Goal: Task Accomplishment & Management: Manage account settings

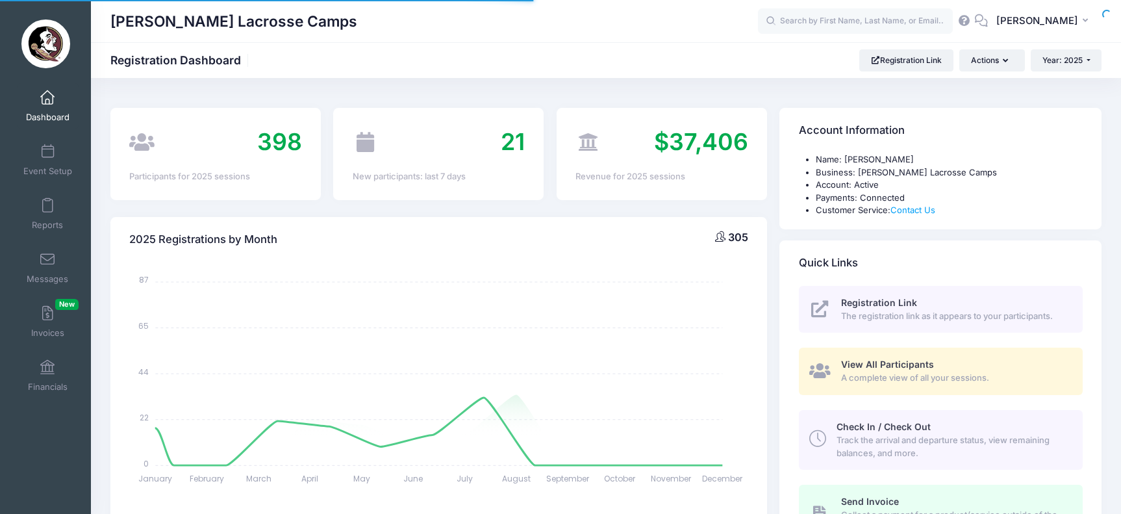
select select
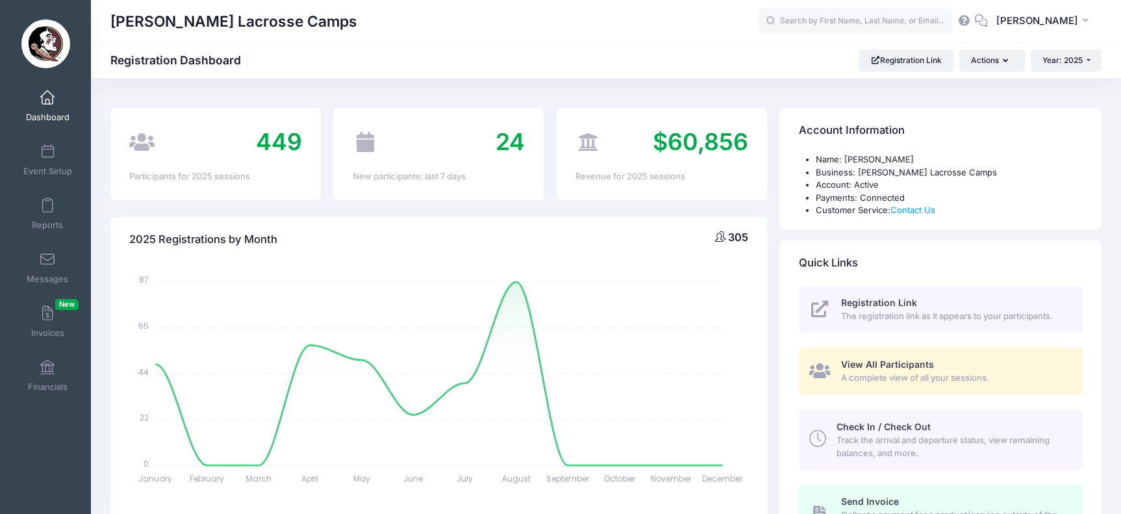
click at [47, 97] on span at bounding box center [47, 98] width 0 height 14
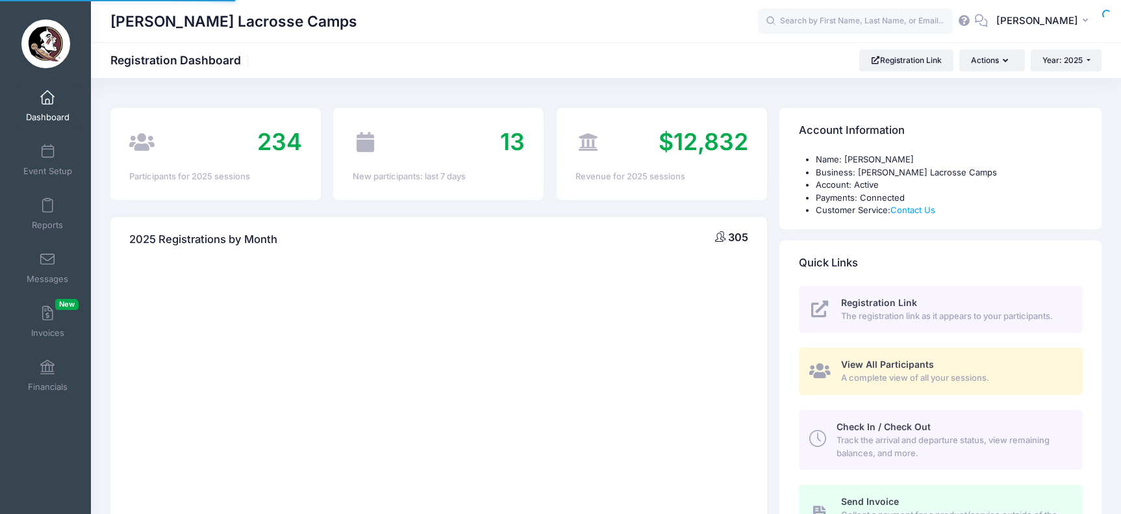
select select
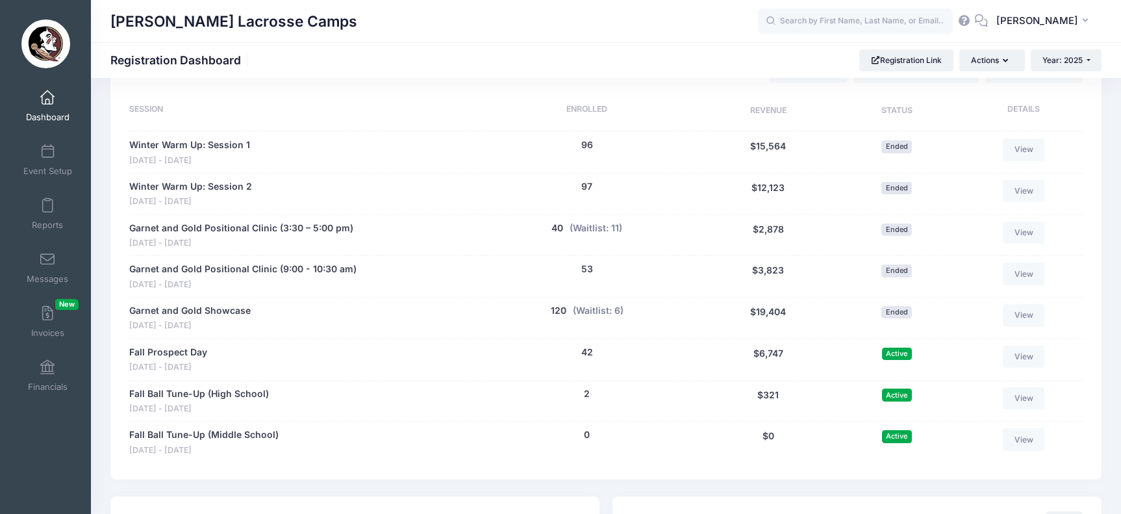
scroll to position [609, 0]
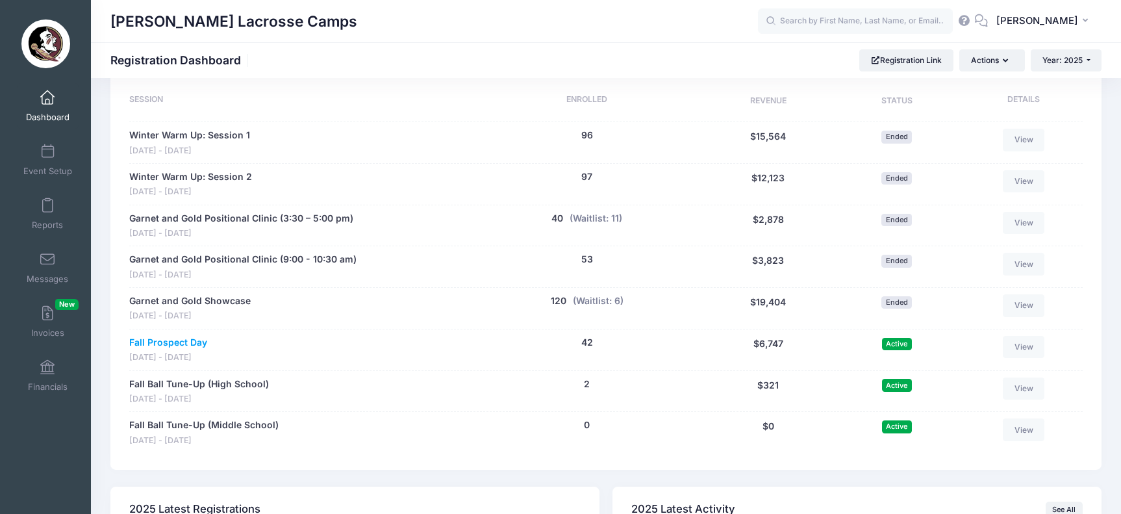
click at [191, 336] on link "Fall Prospect Day" at bounding box center [168, 343] width 78 height 14
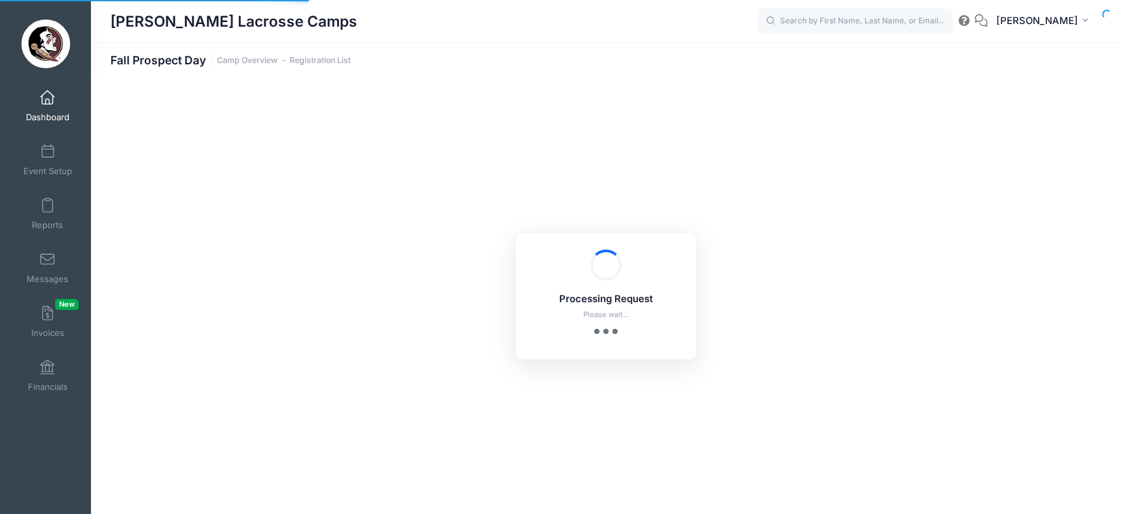
select select "10"
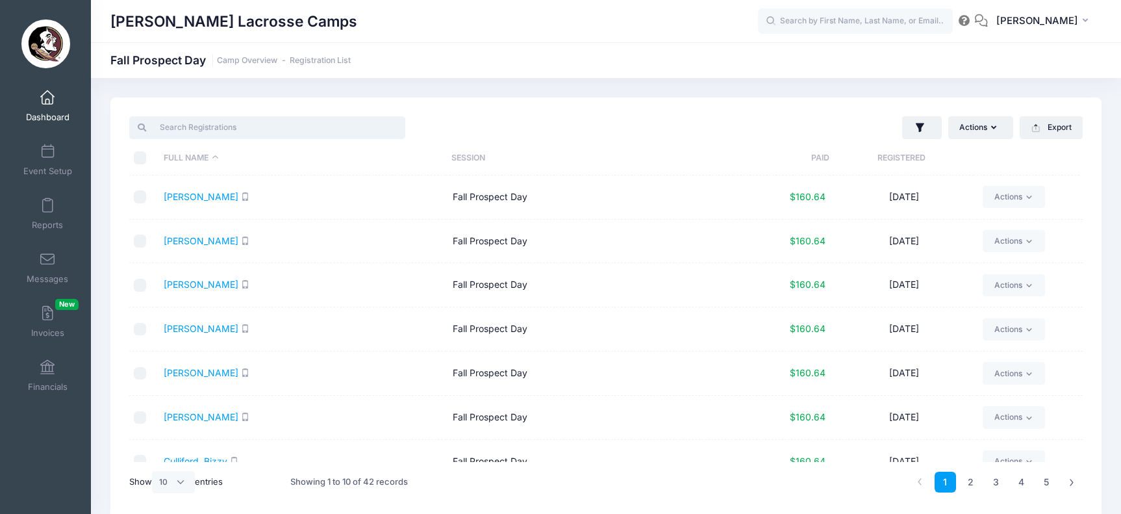
click at [248, 129] on input "search" at bounding box center [267, 127] width 276 height 22
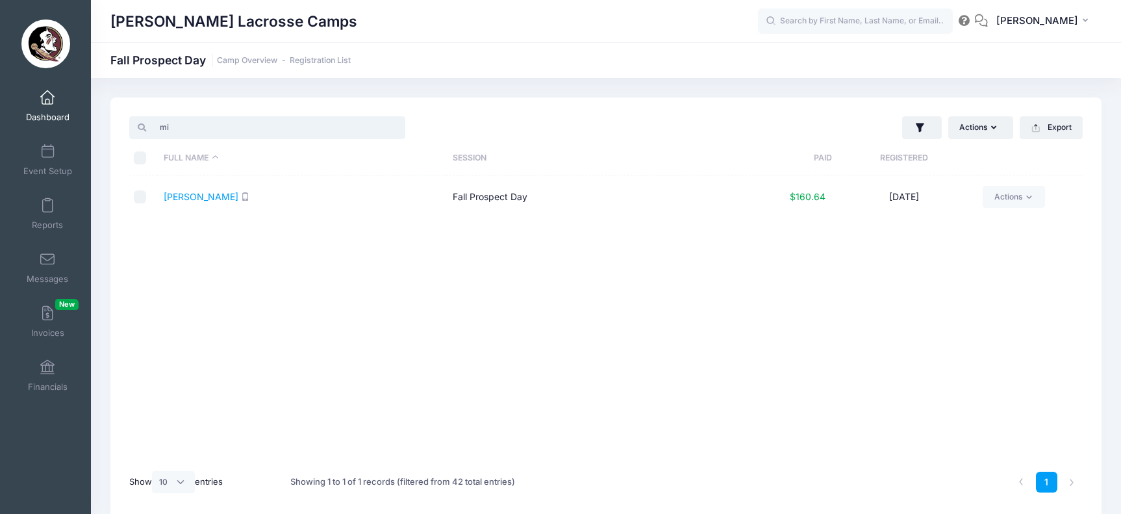
type input "m"
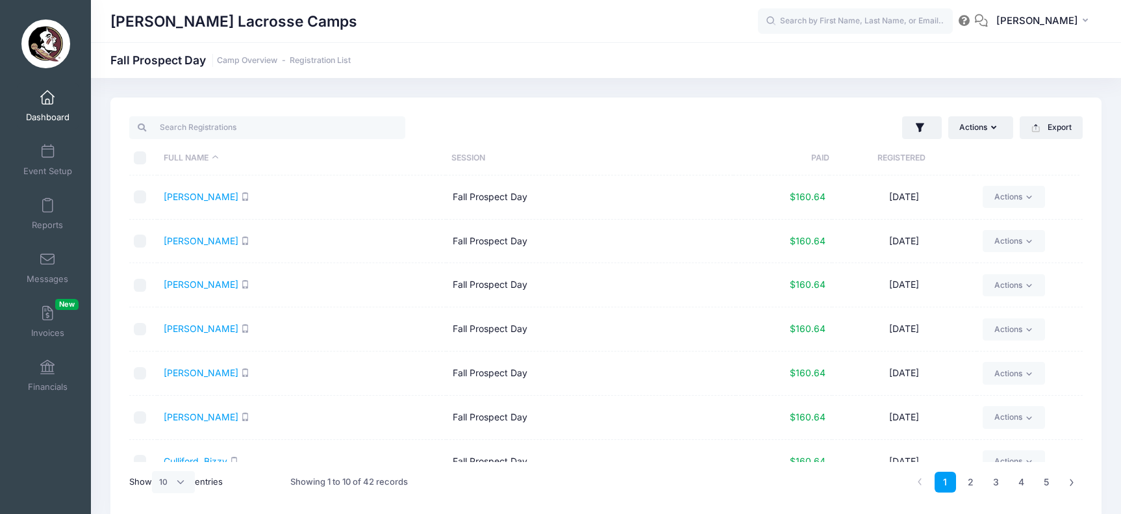
click at [25, 99] on link "Dashboard" at bounding box center [48, 105] width 62 height 45
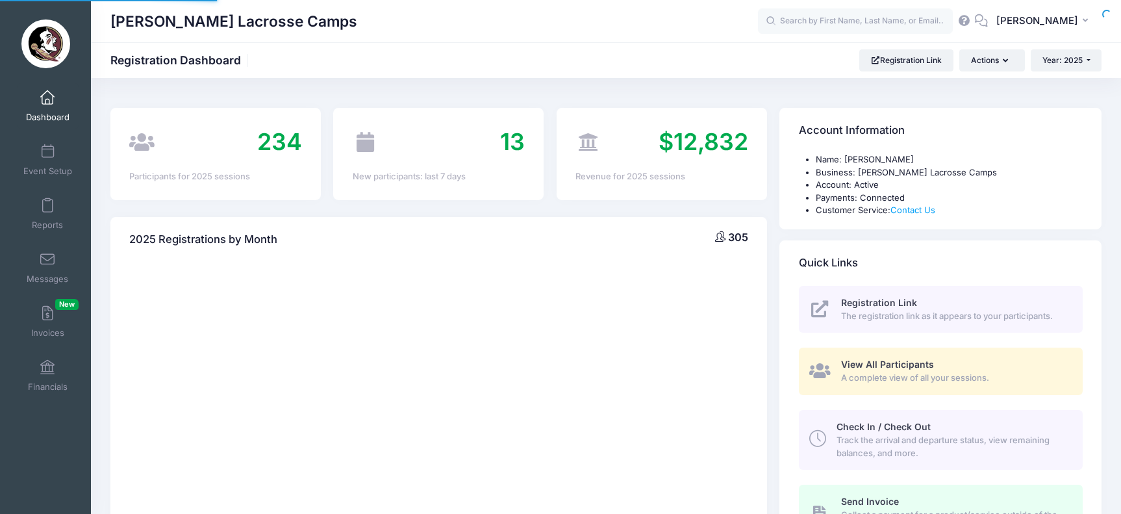
select select
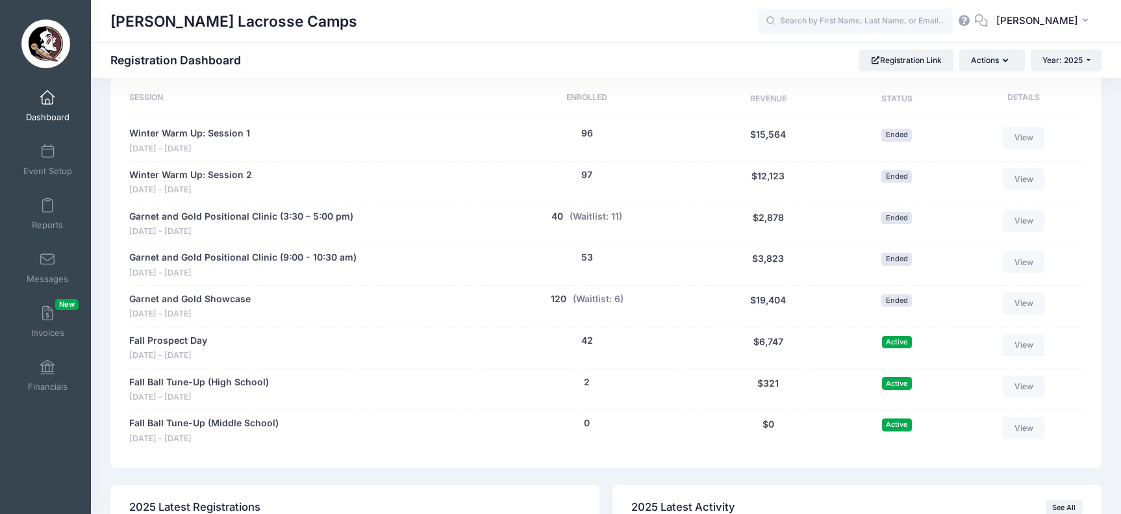
scroll to position [616, 0]
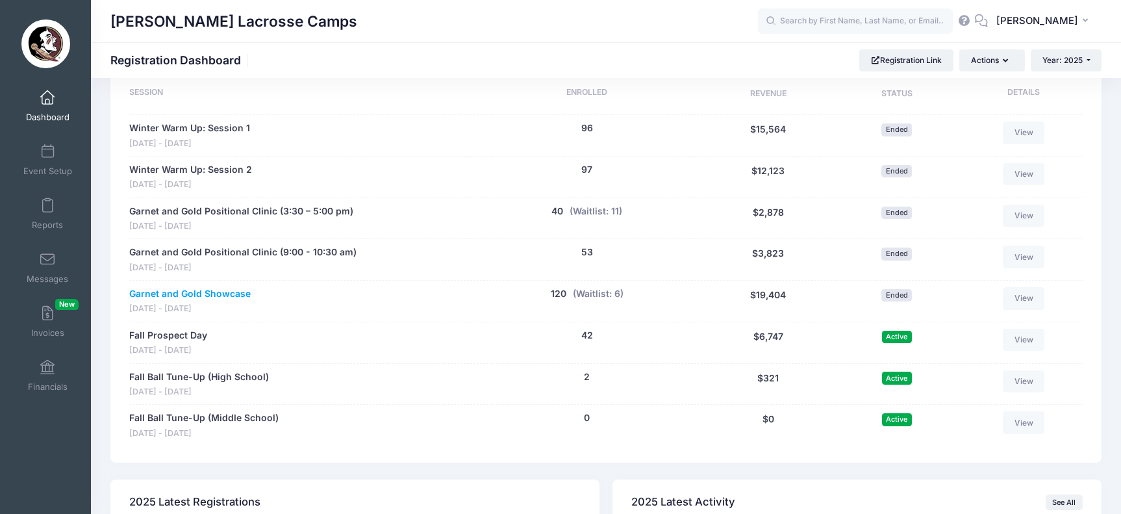
click at [216, 287] on link "Garnet and Gold Showcase" at bounding box center [189, 294] width 121 height 14
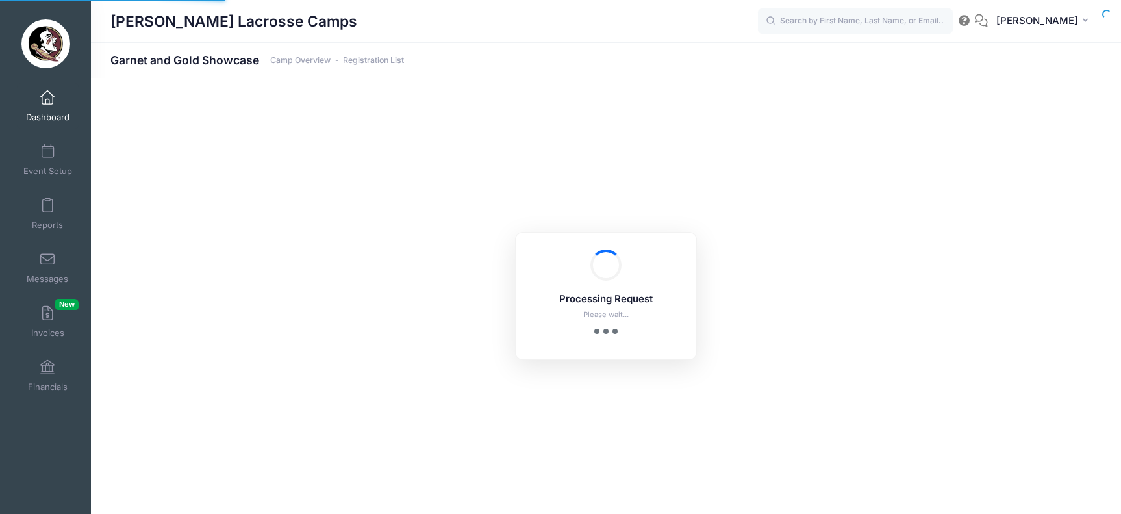
select select "10"
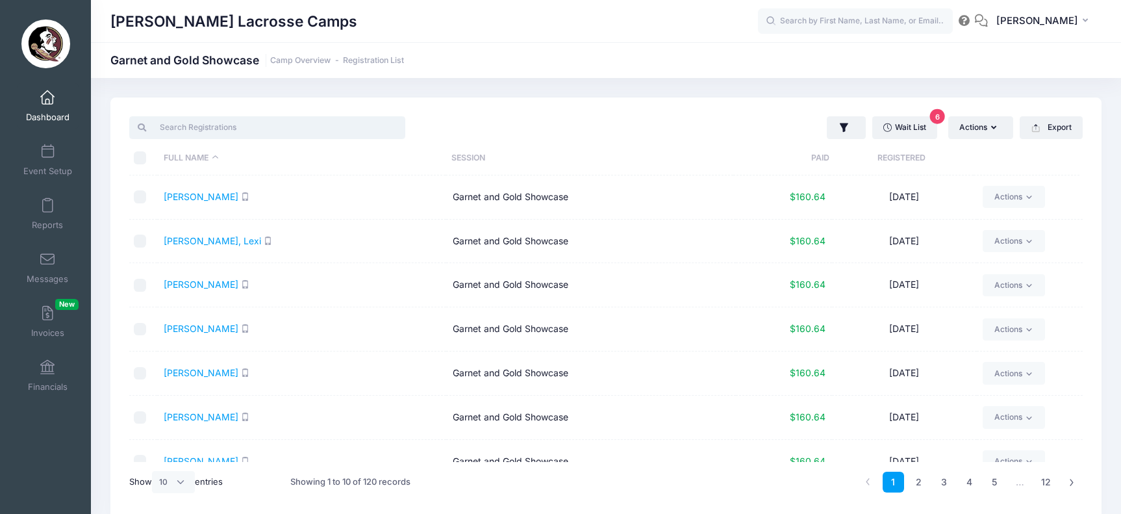
click at [251, 133] on input "search" at bounding box center [267, 127] width 276 height 22
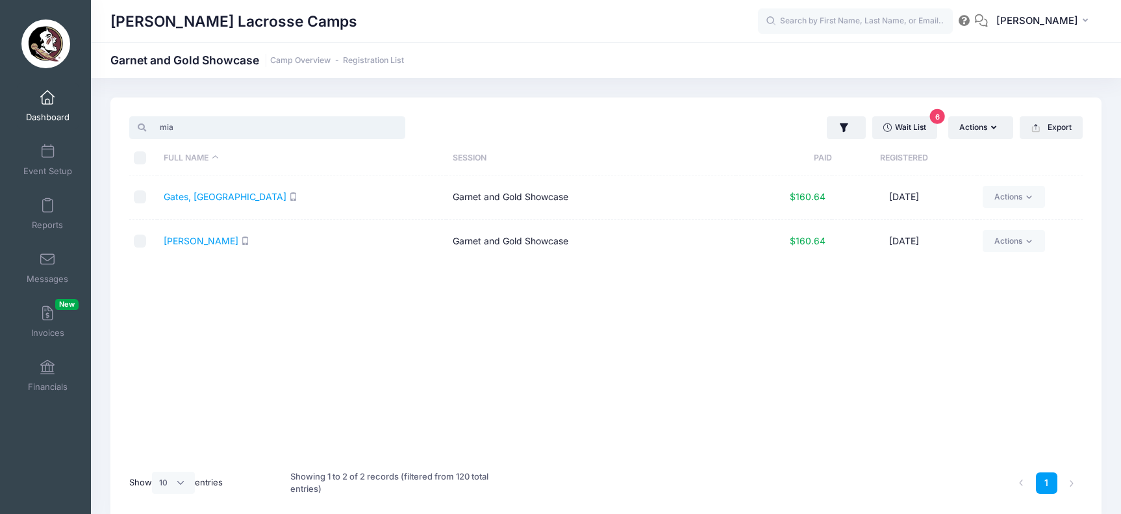
type input "mia"
click at [142, 242] on input "checkbox" at bounding box center [140, 240] width 13 height 13
checkbox input "false"
click at [1029, 238] on icon at bounding box center [1029, 241] width 10 height 10
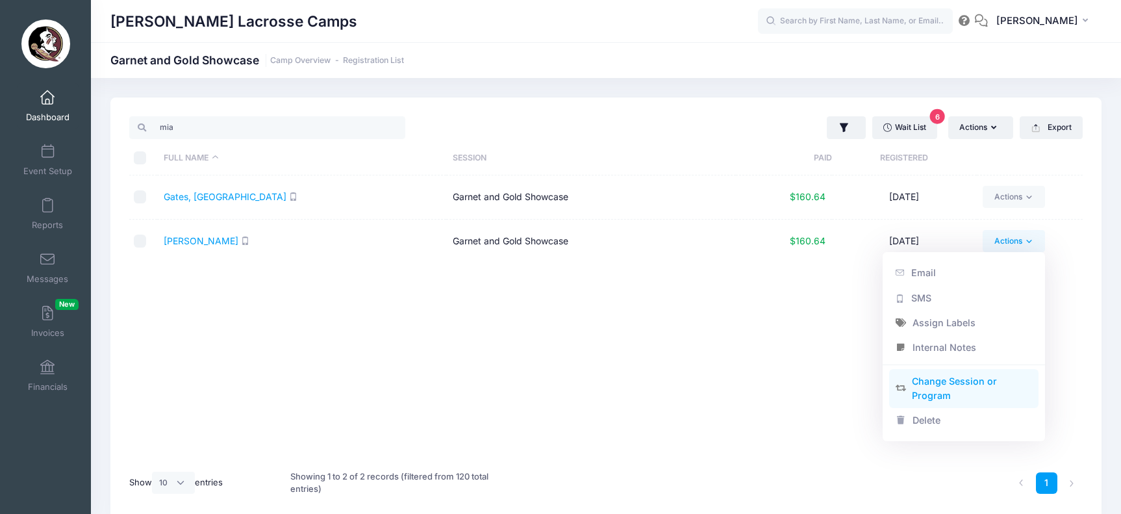
click at [972, 386] on link "Change Session or Program" at bounding box center [964, 388] width 150 height 39
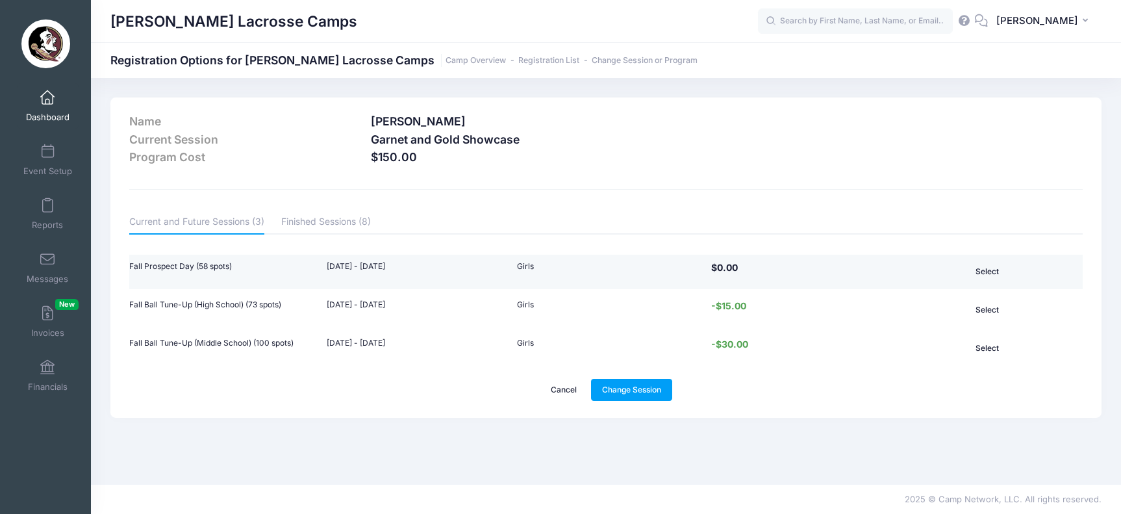
click at [612, 271] on td "Girls" at bounding box center [605, 272] width 191 height 35
click at [985, 268] on button "Select" at bounding box center [987, 271] width 119 height 22
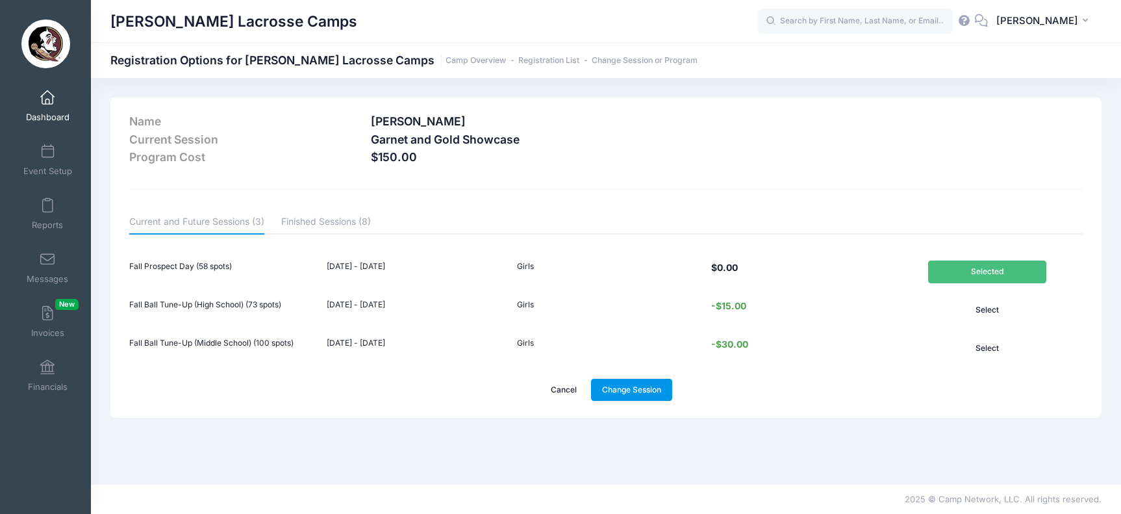
click at [638, 393] on link "Change Session" at bounding box center [632, 390] width 82 height 22
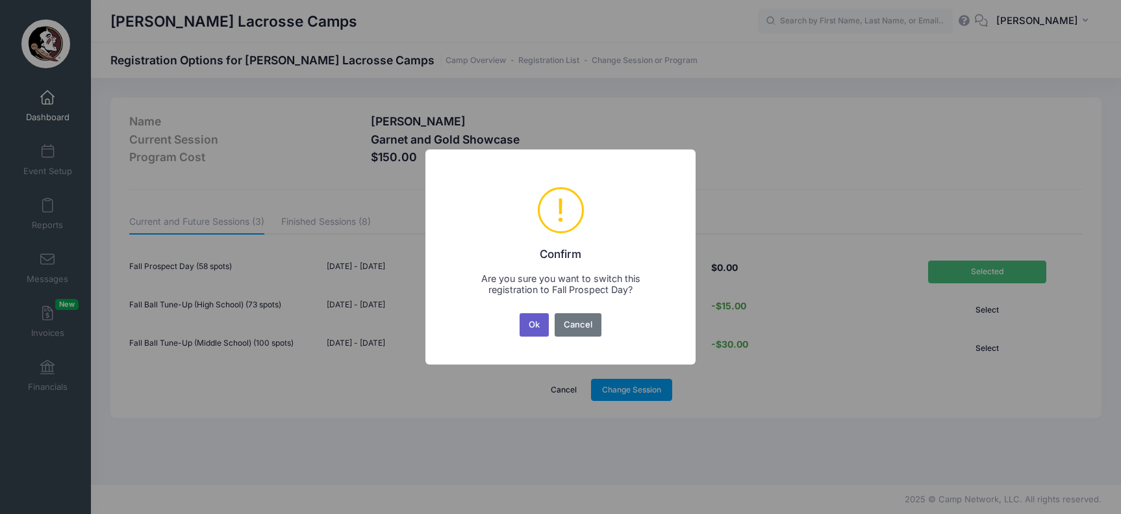
click at [537, 325] on button "Ok" at bounding box center [534, 324] width 30 height 23
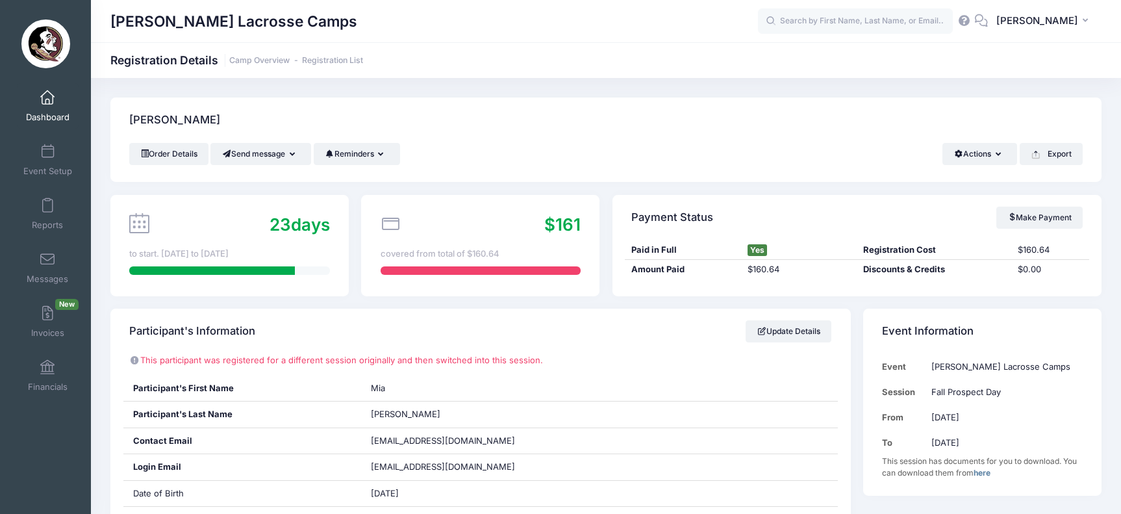
click at [47, 110] on link "Dashboard" at bounding box center [48, 105] width 62 height 45
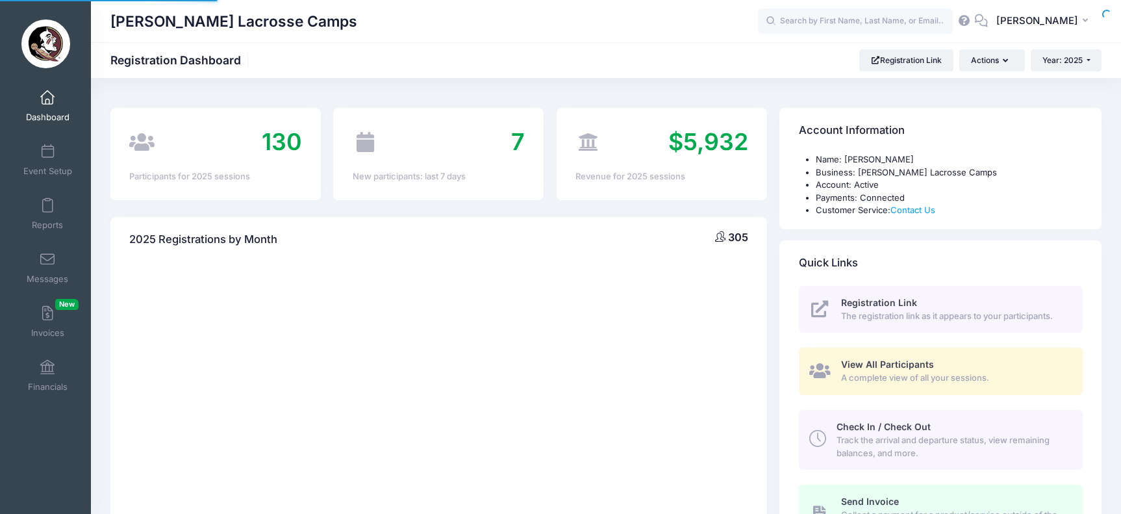
select select
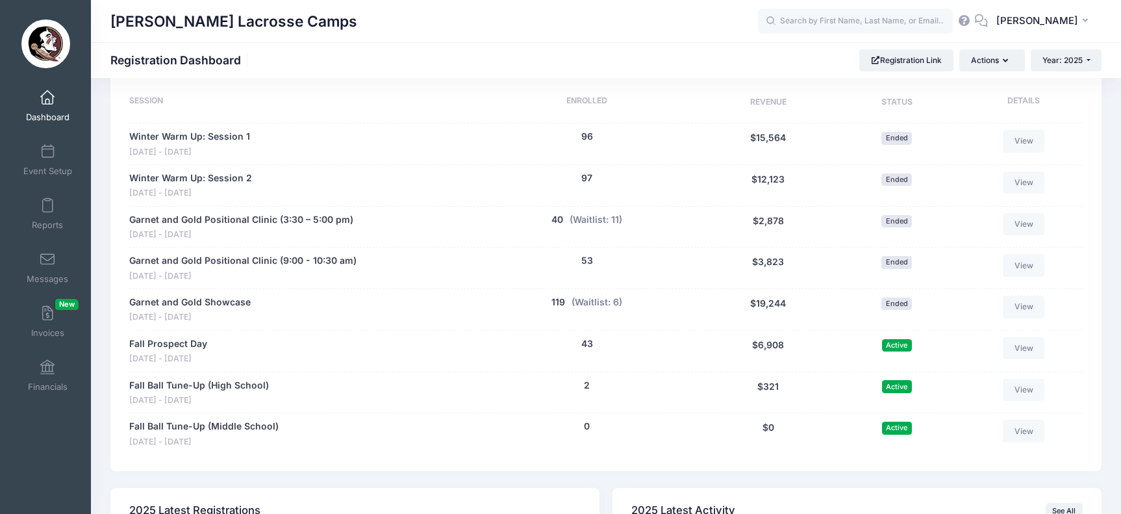
scroll to position [640, 0]
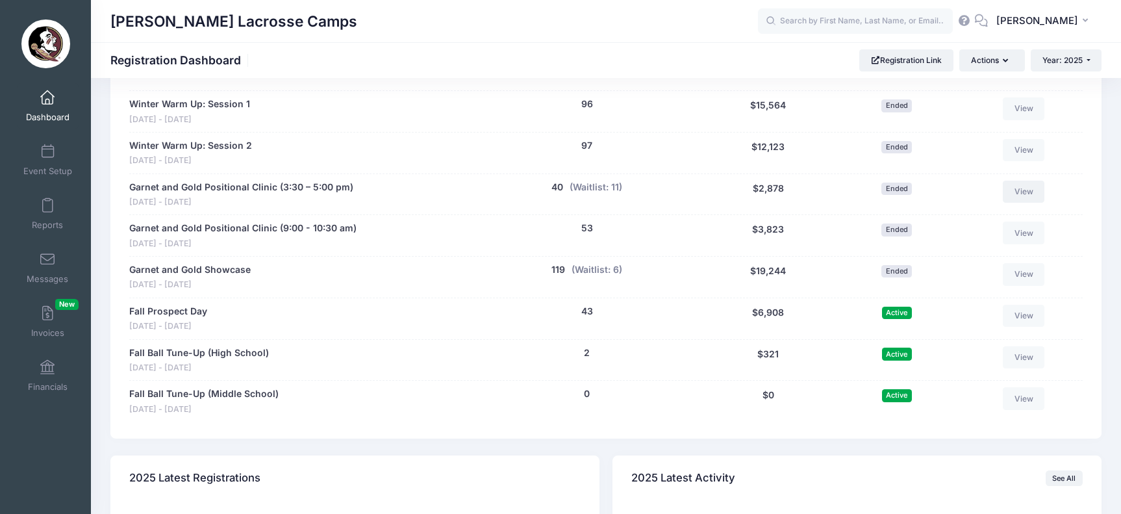
click at [1021, 187] on link "View" at bounding box center [1024, 192] width 42 height 22
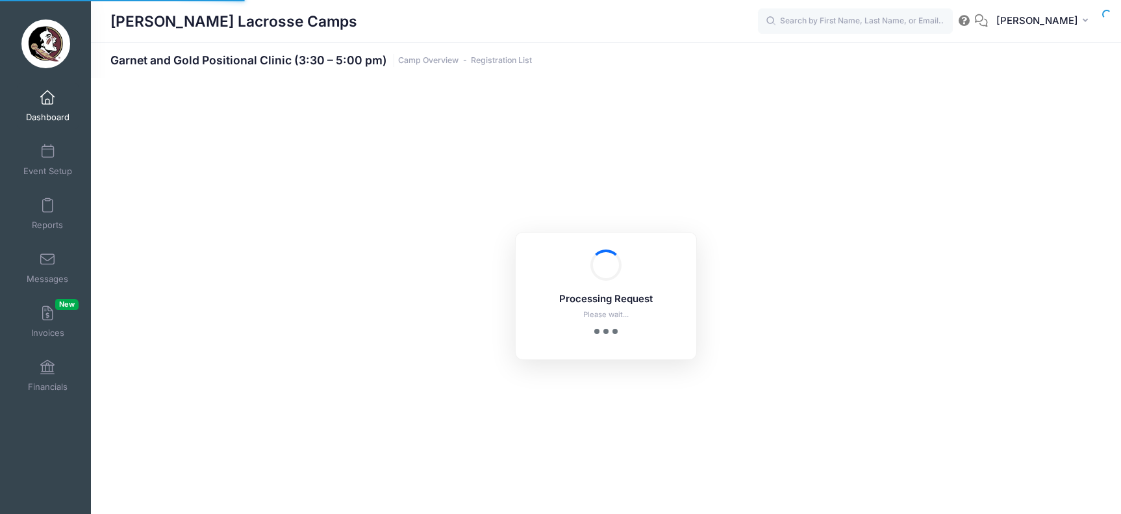
select select "10"
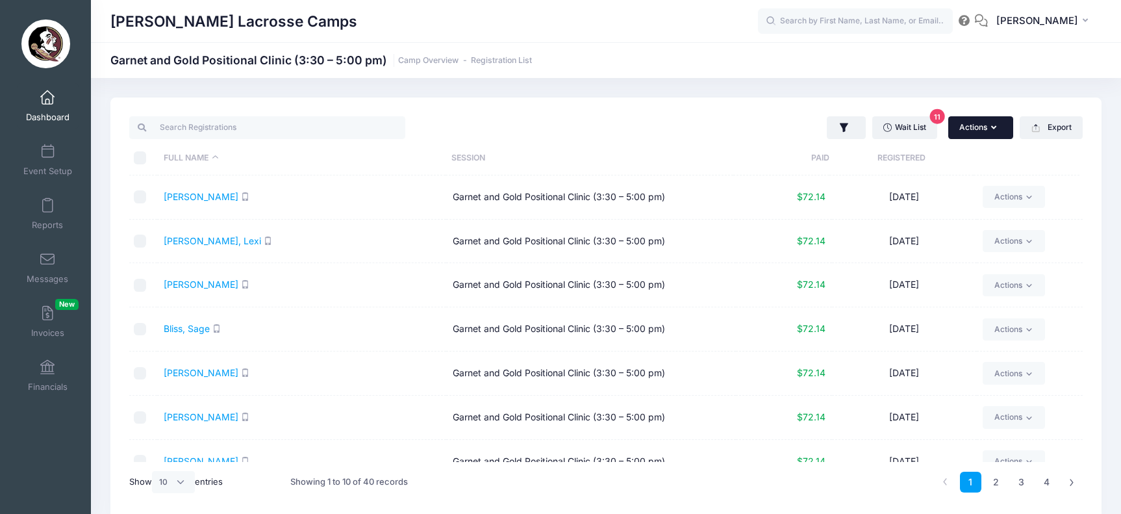
click at [990, 131] on button "Actions" at bounding box center [980, 127] width 65 height 22
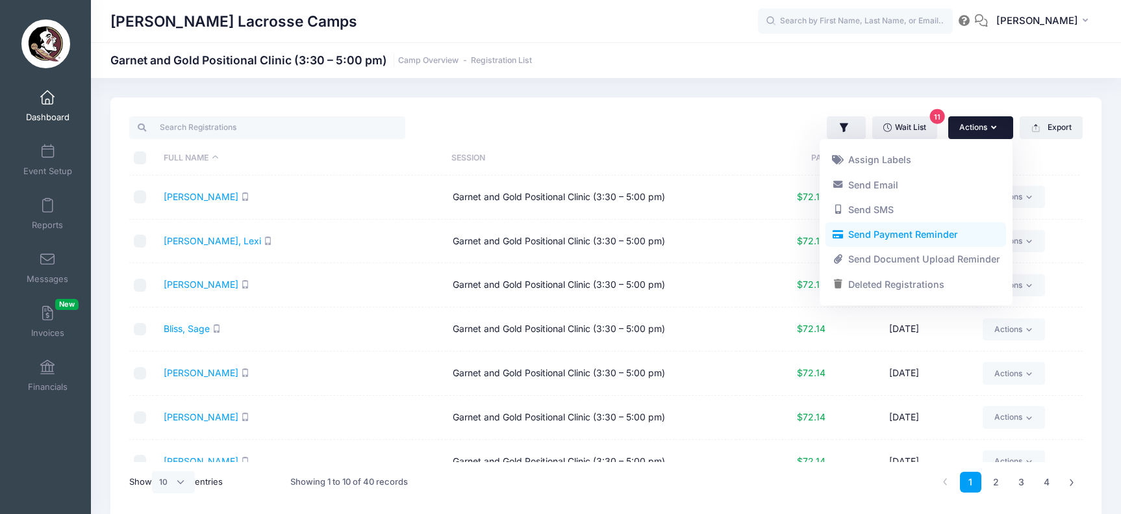
click at [897, 231] on link "Send Payment Reminder" at bounding box center [915, 234] width 181 height 25
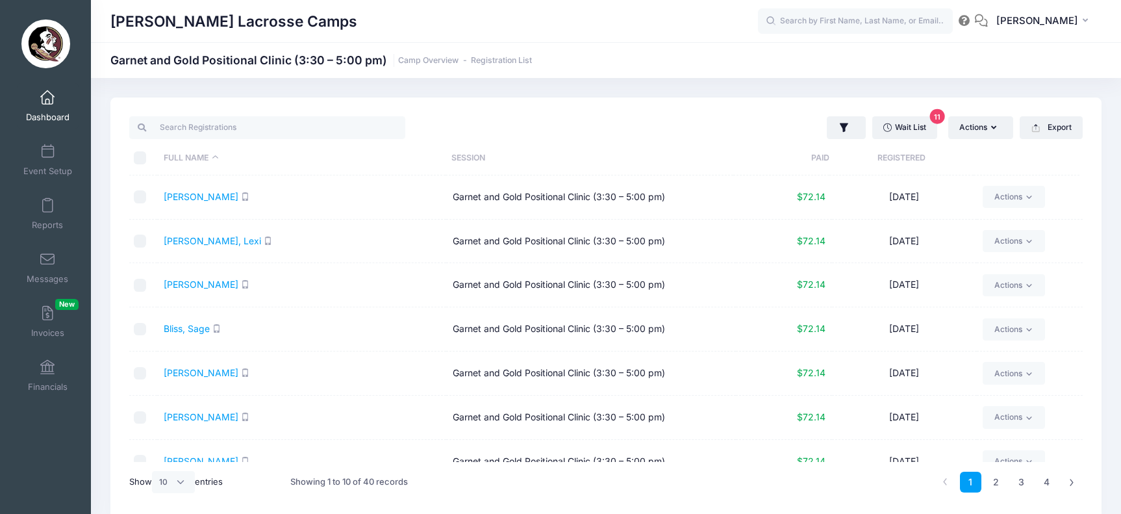
click at [34, 99] on link "Dashboard" at bounding box center [48, 105] width 62 height 45
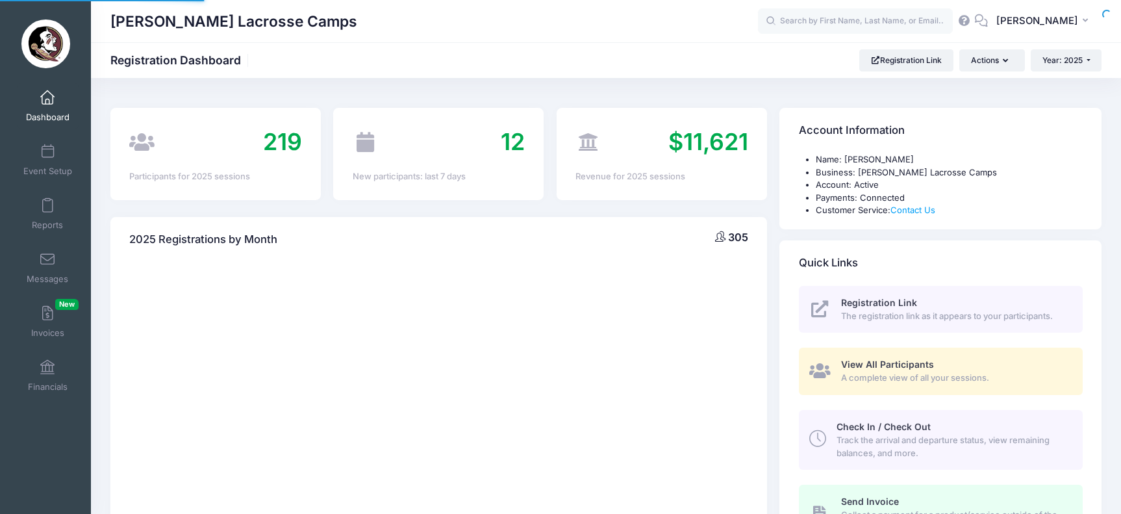
select select
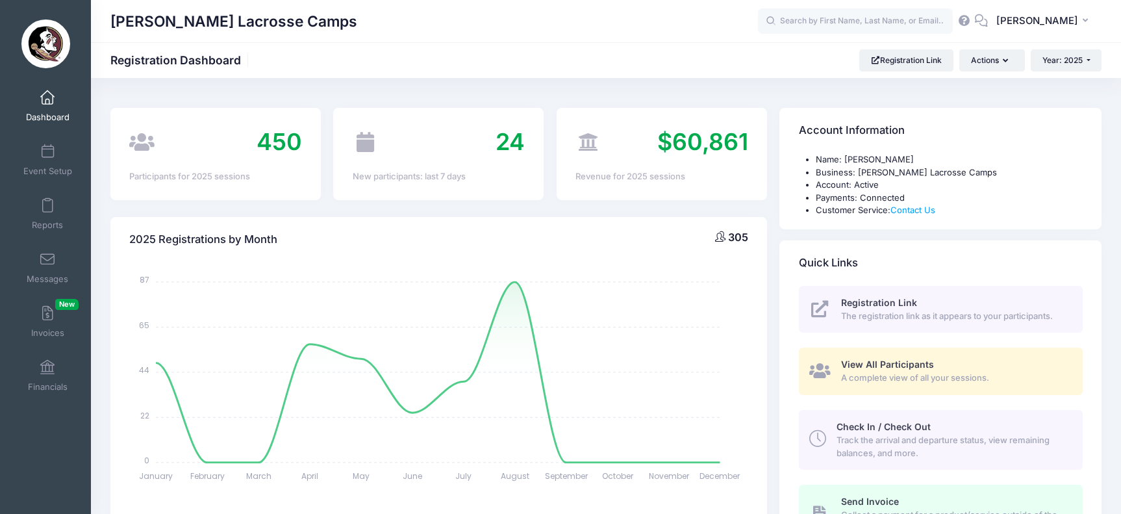
click at [891, 301] on span "Registration Link" at bounding box center [879, 302] width 76 height 11
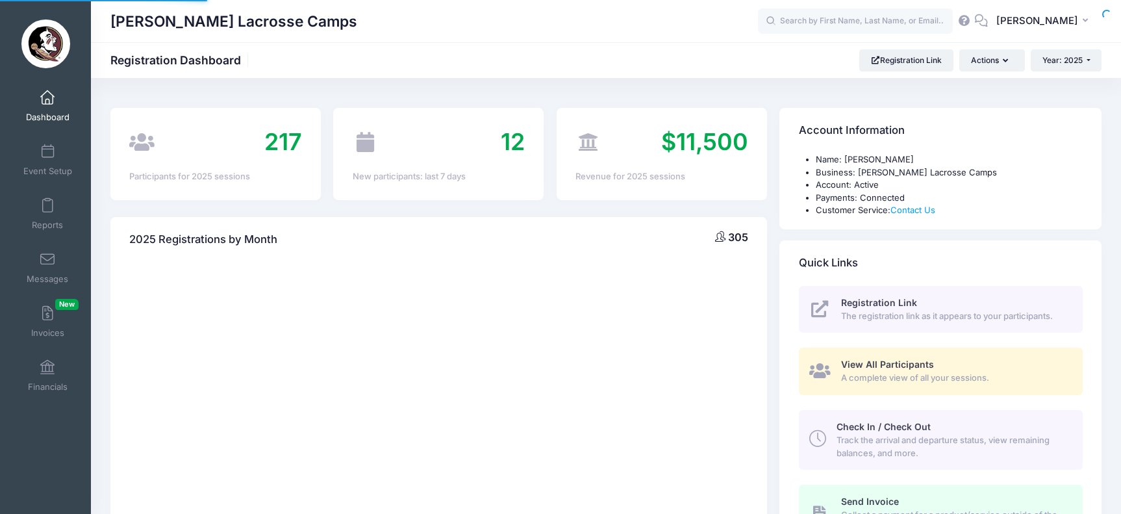
select select
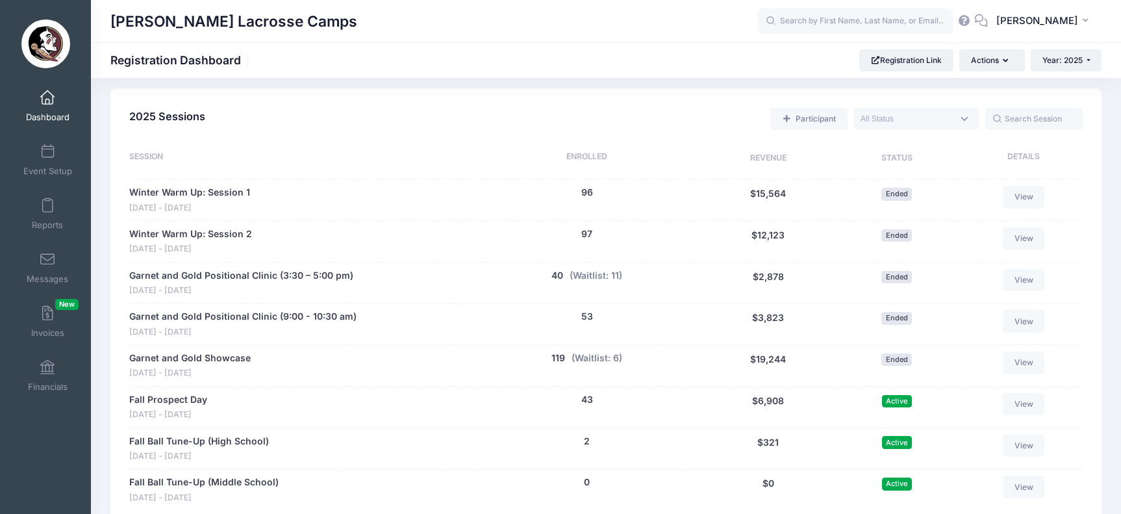
scroll to position [599, 0]
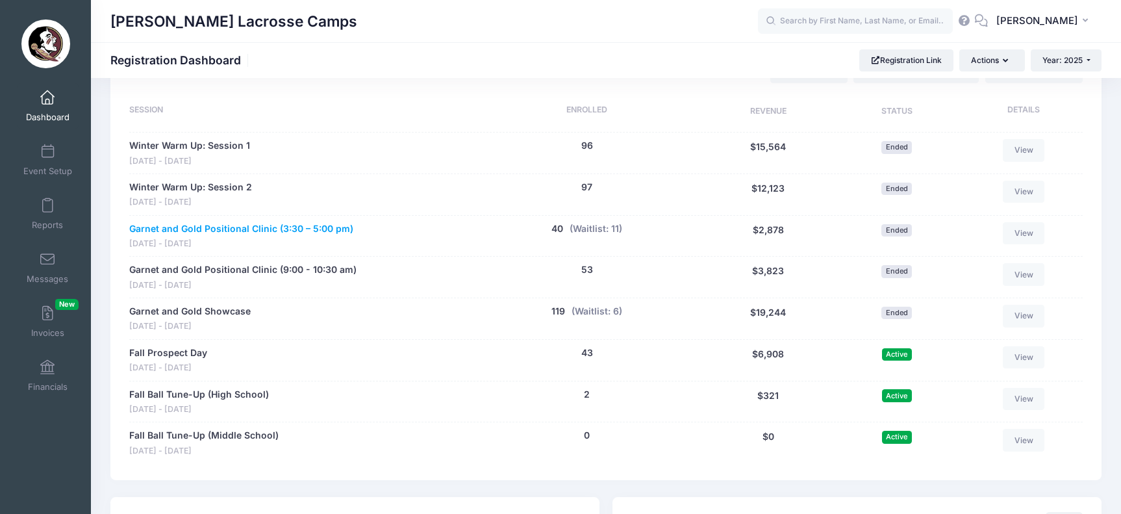
click at [295, 223] on link "Garnet and Gold Positional Clinic (3:30 – 5:00 pm)" at bounding box center [241, 229] width 224 height 14
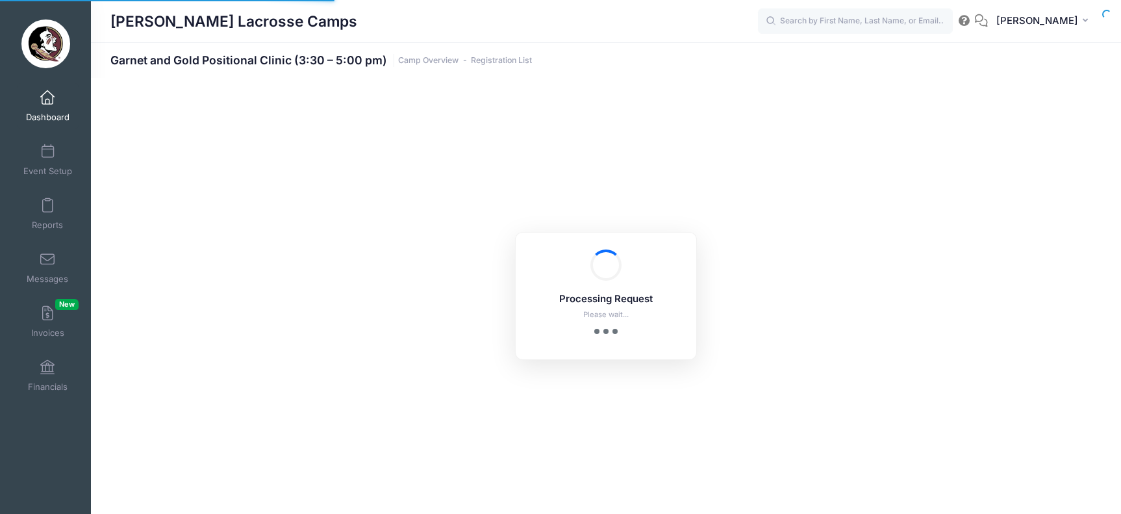
select select "10"
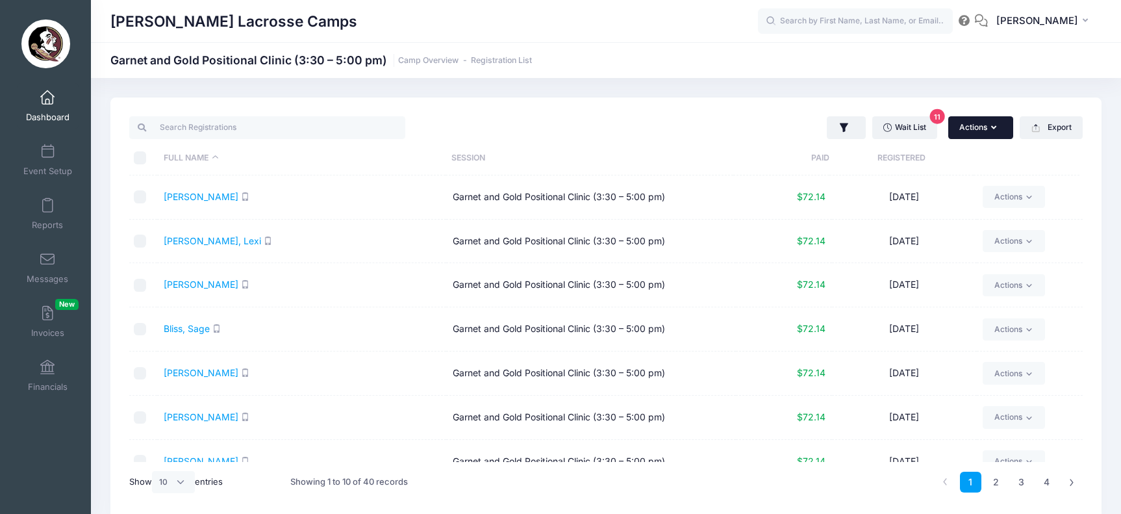
click at [999, 130] on button "Actions" at bounding box center [980, 127] width 65 height 22
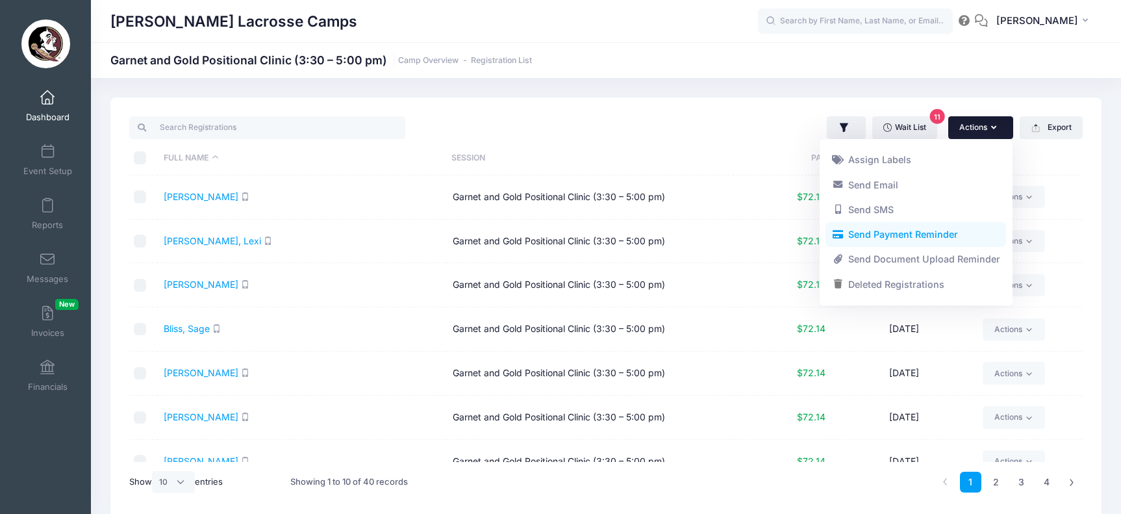
click at [897, 228] on link "Send Payment Reminder" at bounding box center [915, 234] width 181 height 25
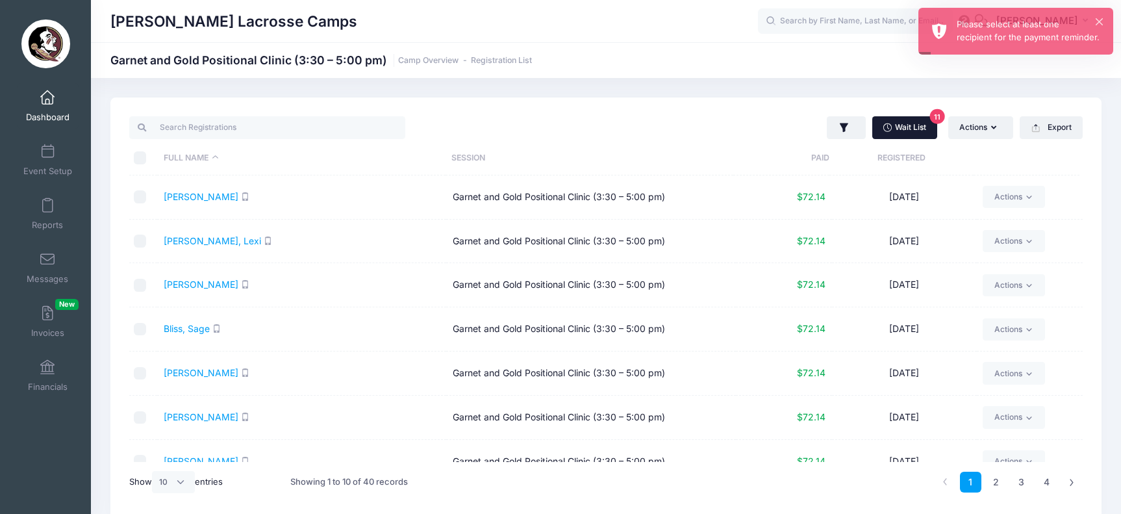
click at [918, 131] on link "Wait List 11" at bounding box center [904, 127] width 65 height 22
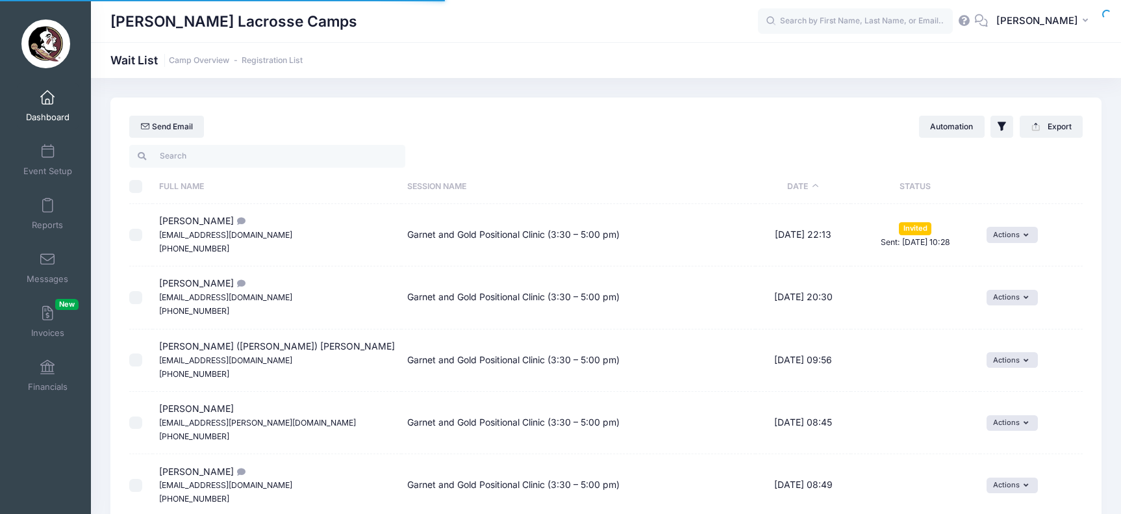
select select "50"
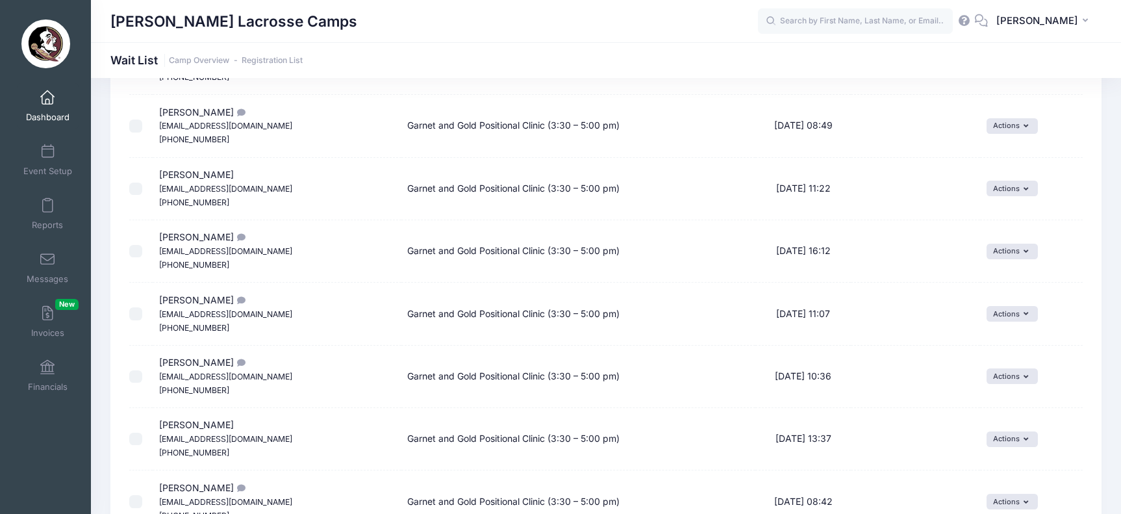
scroll to position [334, 0]
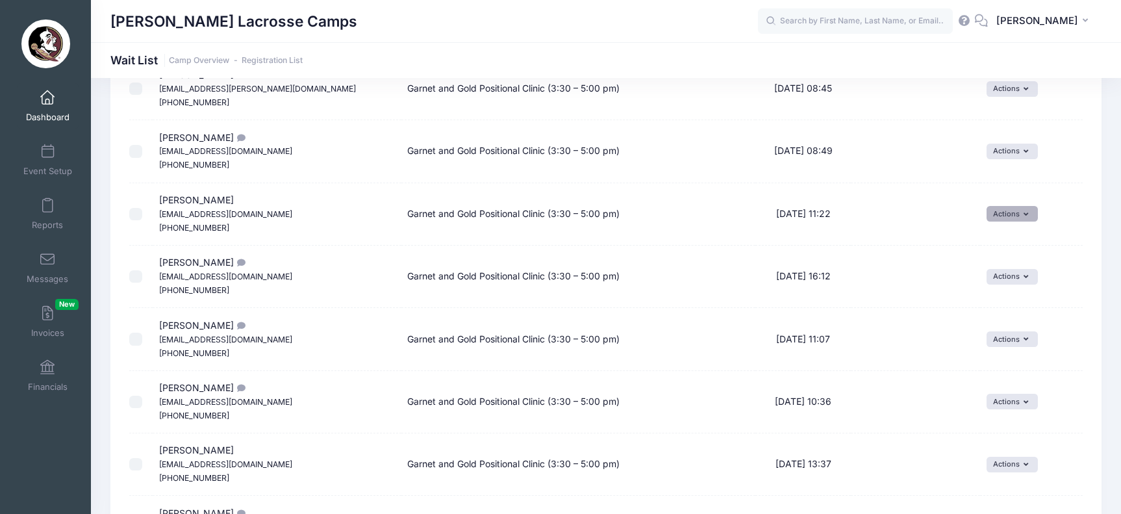
click at [992, 207] on button "Actions" at bounding box center [1011, 214] width 51 height 16
click at [985, 229] on link "Invite" at bounding box center [992, 232] width 56 height 25
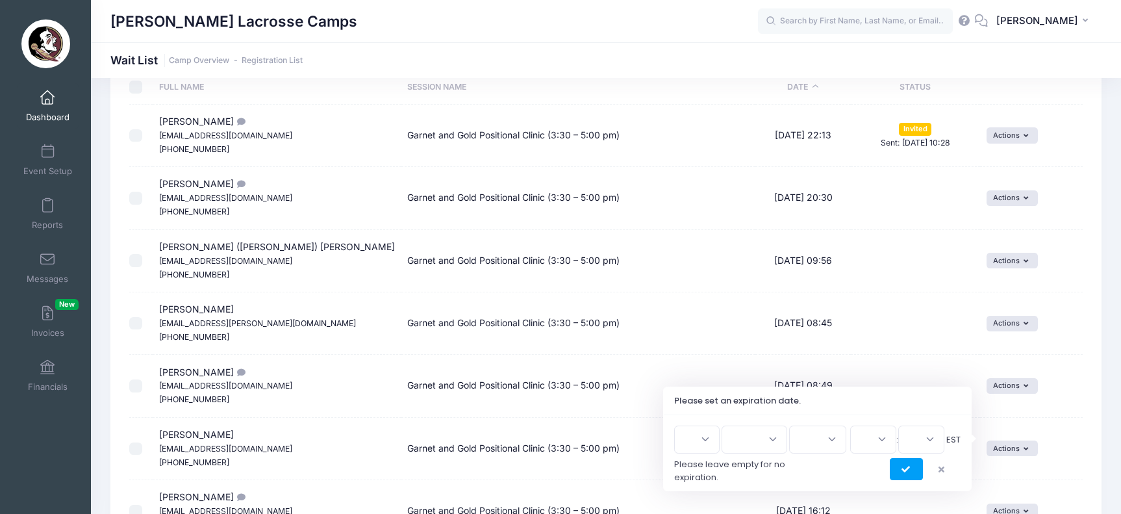
scroll to position [172, 0]
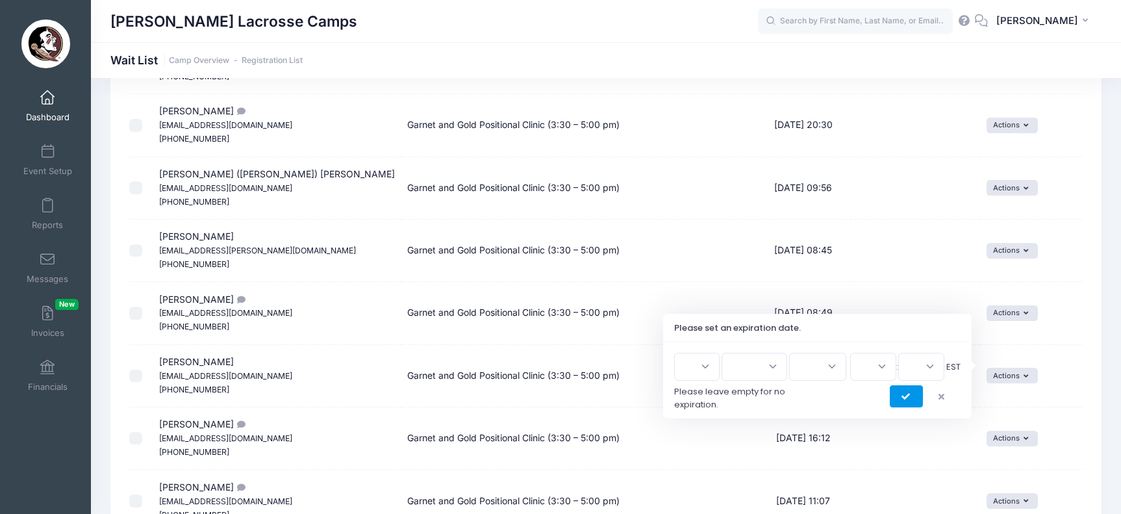
click at [906, 404] on button "submit" at bounding box center [906, 396] width 33 height 22
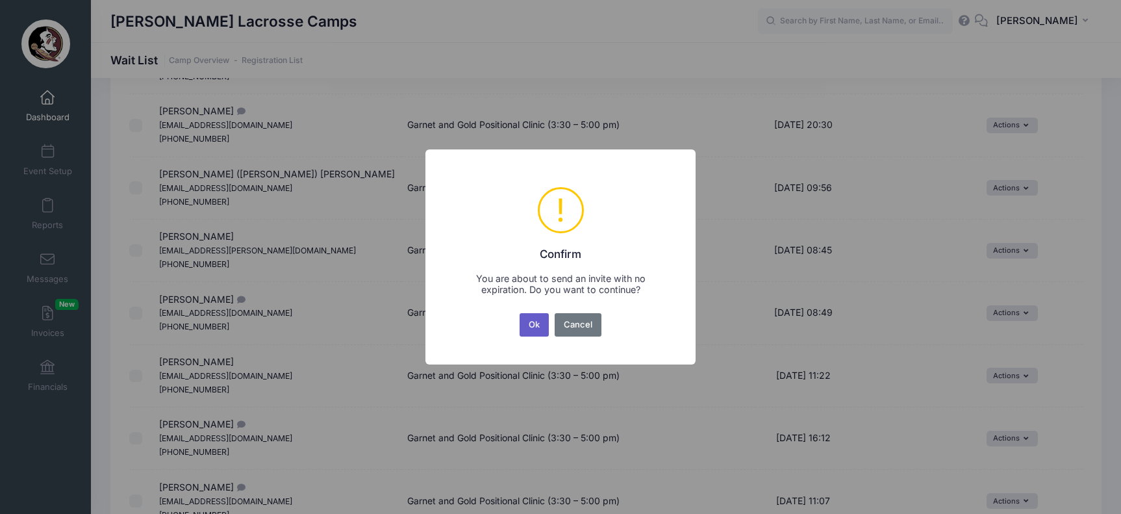
click at [529, 313] on button "Ok" at bounding box center [534, 324] width 30 height 23
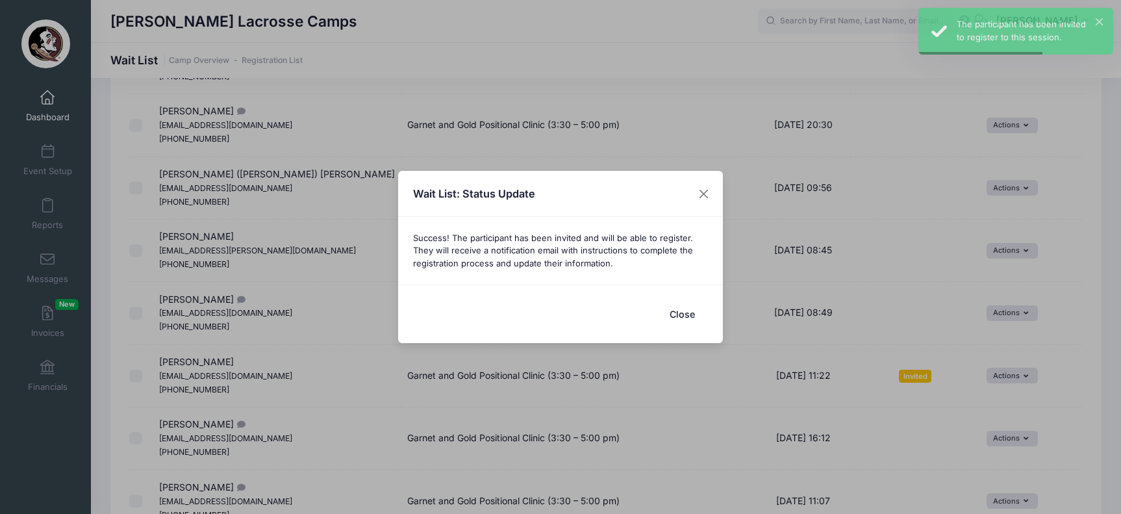
click at [685, 312] on button "Close" at bounding box center [682, 314] width 52 height 28
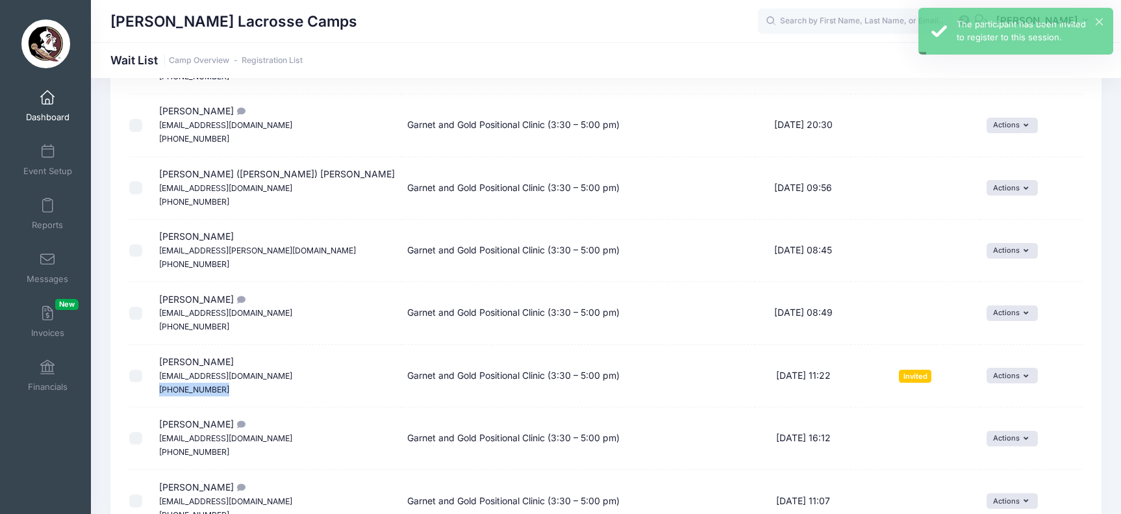
drag, startPoint x: 231, startPoint y: 377, endPoint x: 156, endPoint y: 375, distance: 74.7
click at [156, 375] on td "Julia A Rivera krivera@lakenona.com (321) 945-0890" at bounding box center [277, 376] width 249 height 62
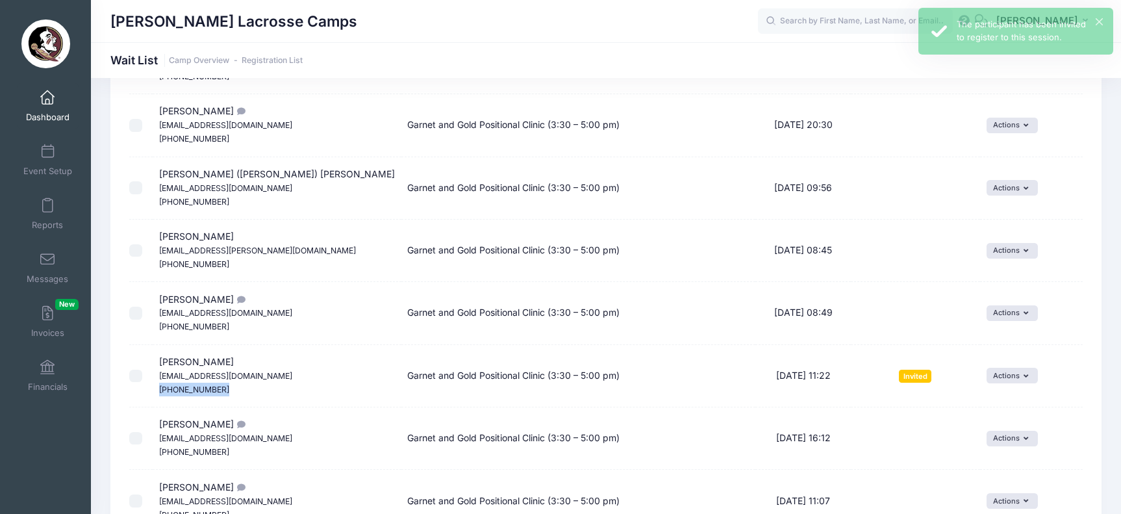
copy small "(321) 945-0890"
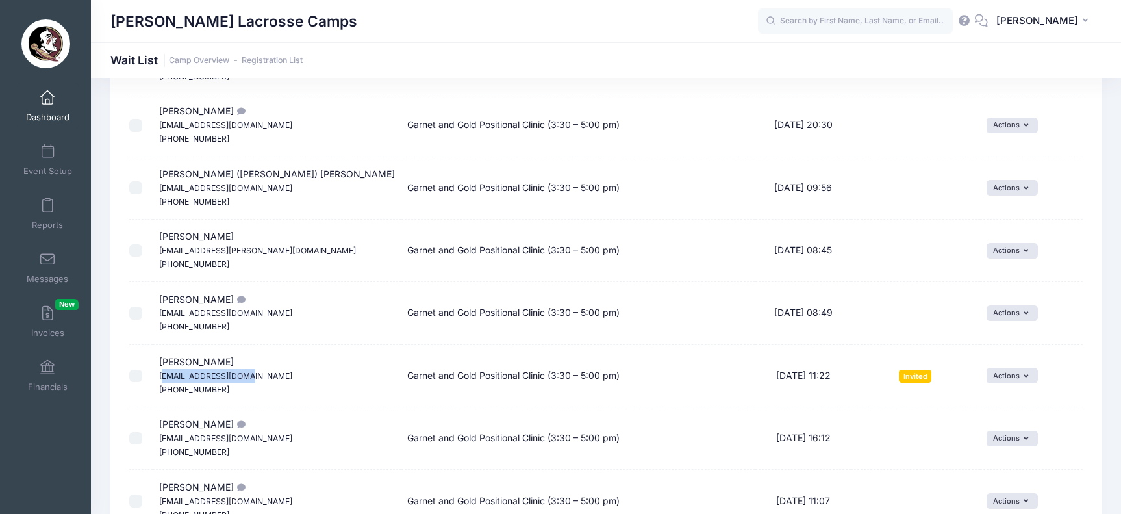
drag, startPoint x: 254, startPoint y: 371, endPoint x: 164, endPoint y: 368, distance: 90.3
click at [164, 368] on td "Julia A Rivera krivera@lakenona.com (321) 945-0890" at bounding box center [277, 376] width 249 height 62
click at [238, 375] on td "Julia A Rivera krivera@lakenona.com (321) 945-0890" at bounding box center [277, 376] width 249 height 62
drag, startPoint x: 255, startPoint y: 368, endPoint x: 153, endPoint y: 365, distance: 102.0
click at [153, 365] on tr "Julia A Rivera krivera@lakenona.com (321) 945-0890 Garnet and Gold Positional C…" at bounding box center [605, 376] width 953 height 62
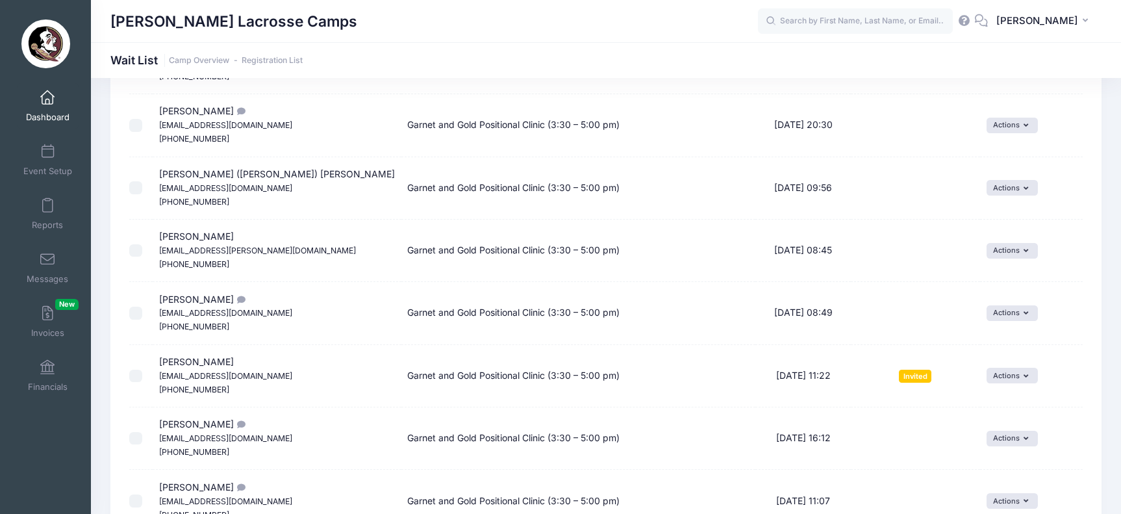
click at [186, 384] on small "(321) 945-0890" at bounding box center [194, 389] width 70 height 10
click at [139, 369] on input "checkbox" at bounding box center [135, 375] width 13 height 13
click at [1010, 368] on button "Actions" at bounding box center [1011, 376] width 51 height 16
click at [130, 369] on input "checkbox" at bounding box center [135, 375] width 13 height 13
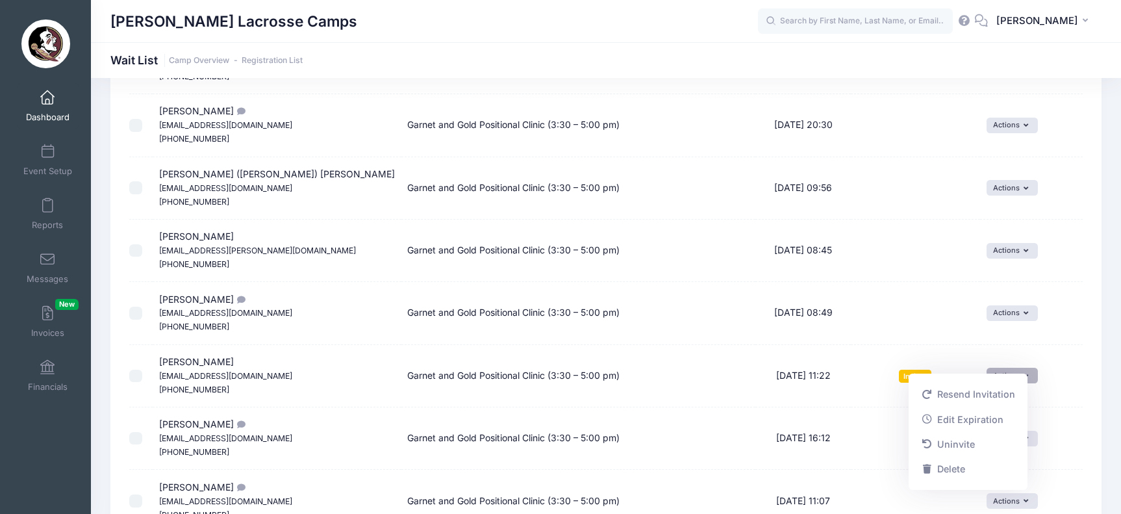
checkbox input "true"
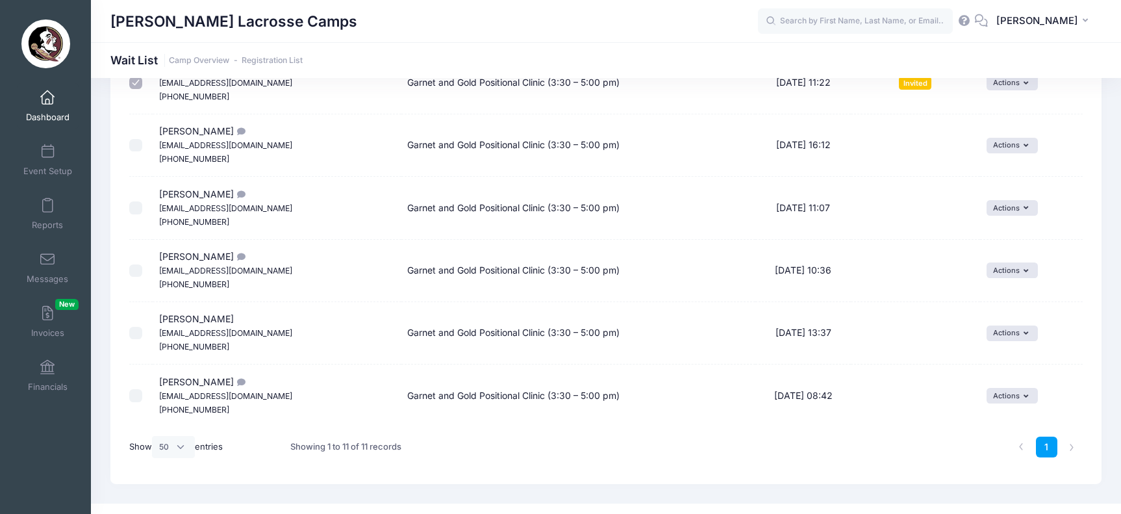
scroll to position [464, 0]
click at [55, 102] on link "Dashboard" at bounding box center [48, 105] width 62 height 45
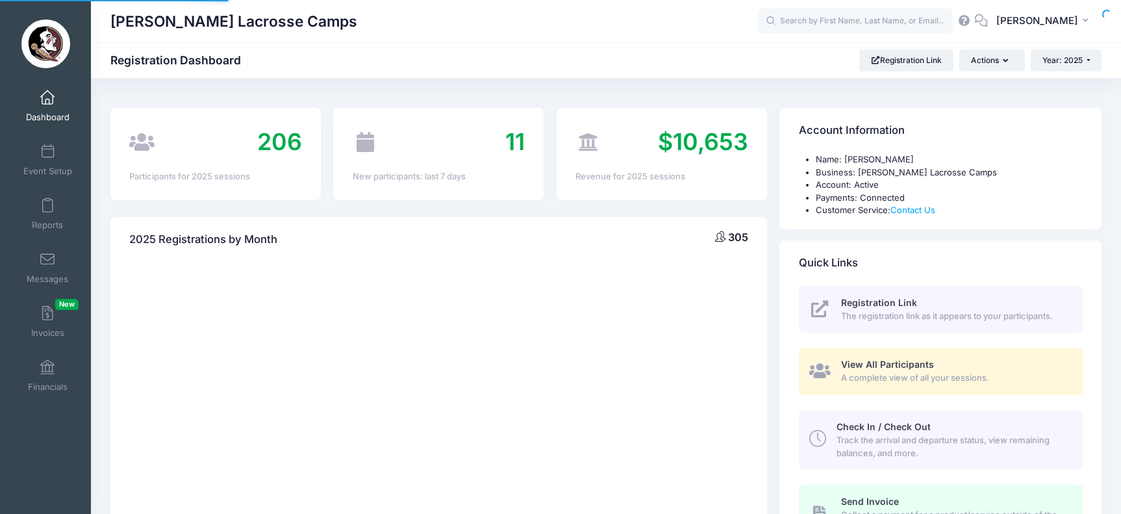
select select
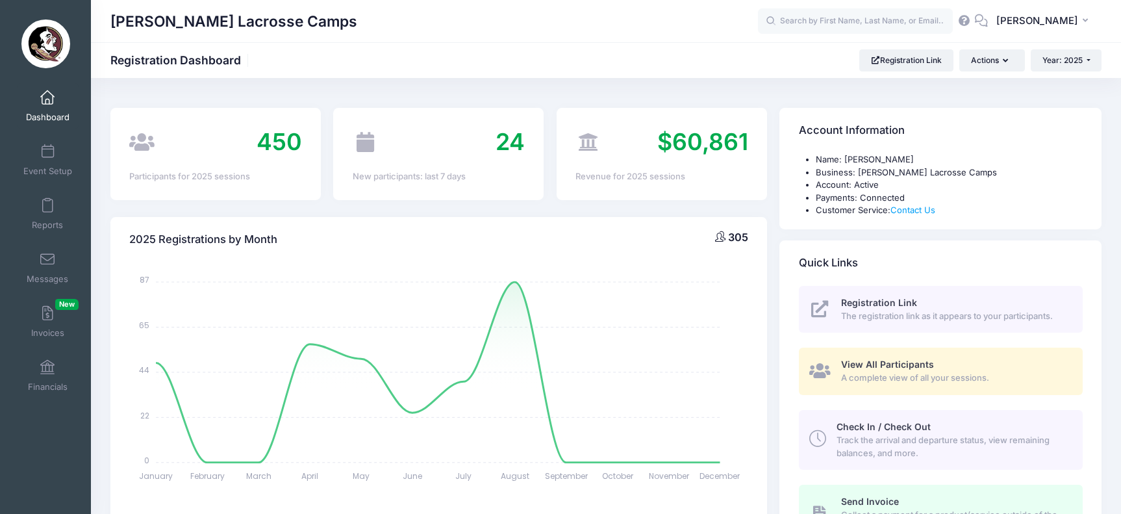
click at [53, 104] on link "Dashboard" at bounding box center [48, 105] width 62 height 45
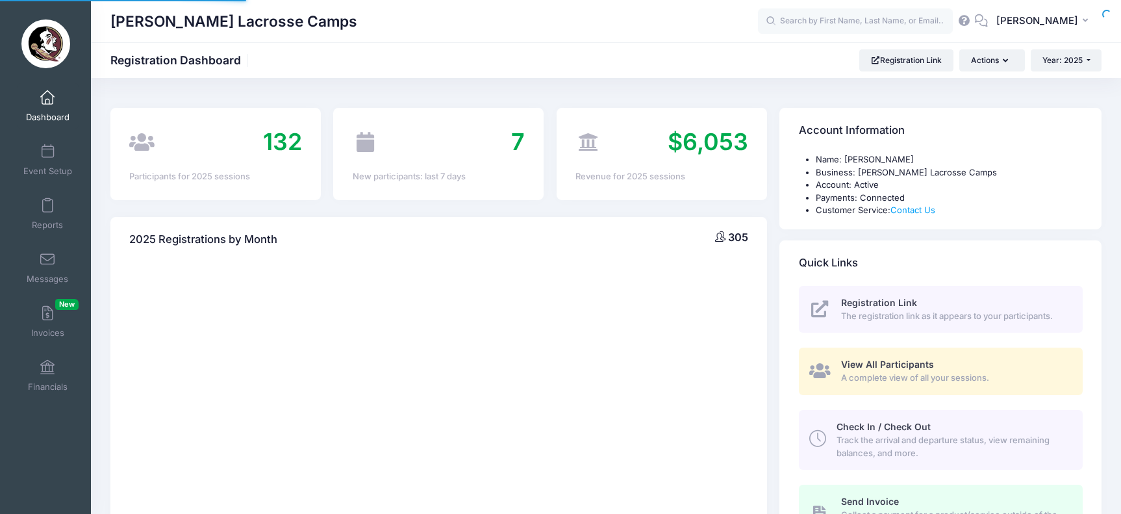
select select
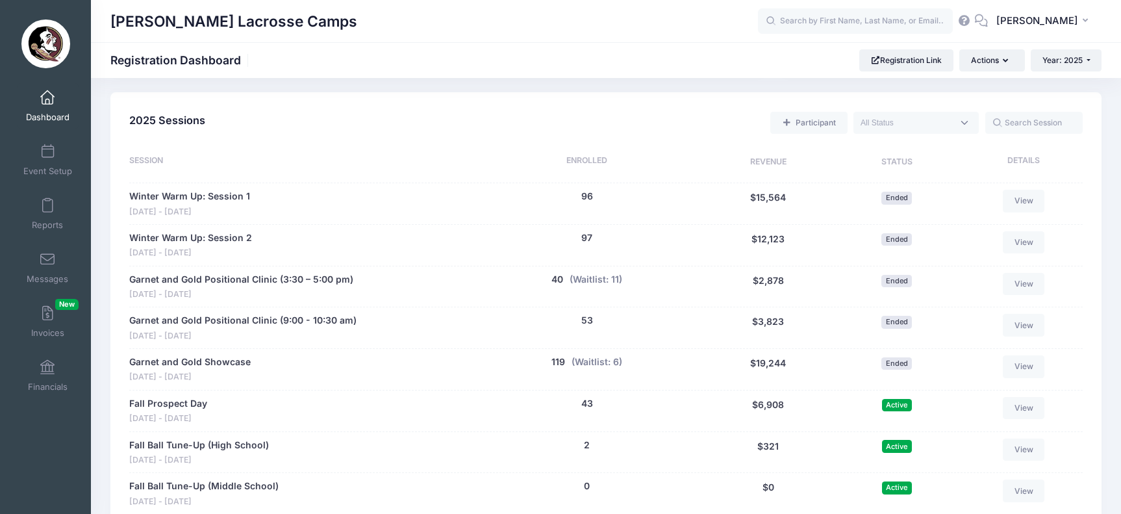
scroll to position [653, 0]
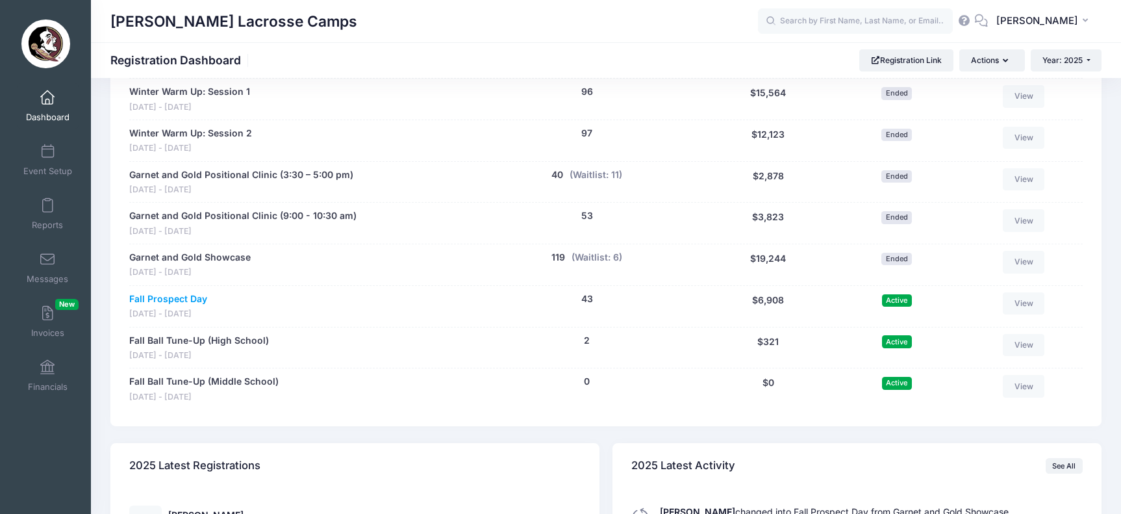
click at [188, 292] on link "Fall Prospect Day" at bounding box center [168, 299] width 78 height 14
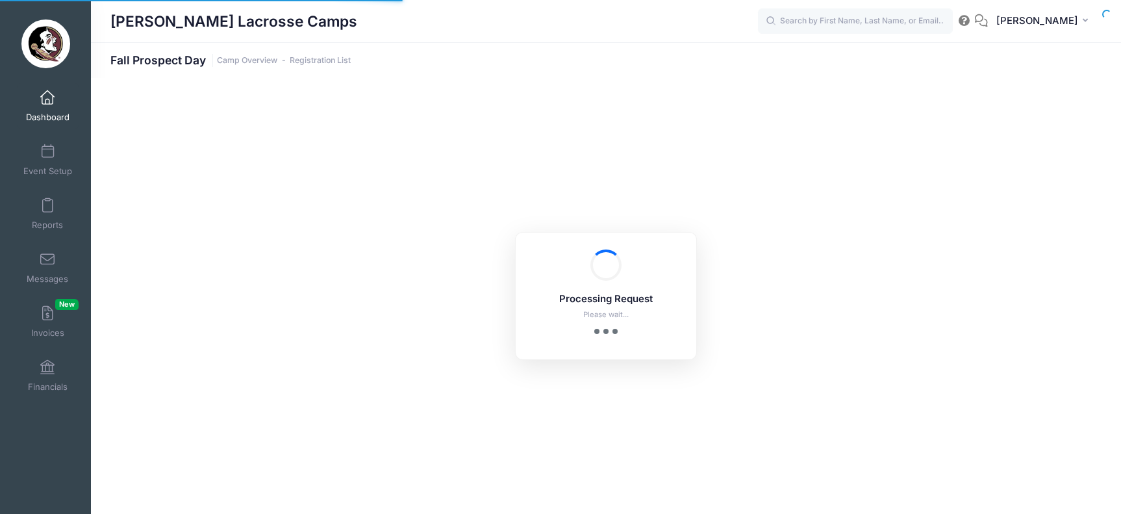
select select "10"
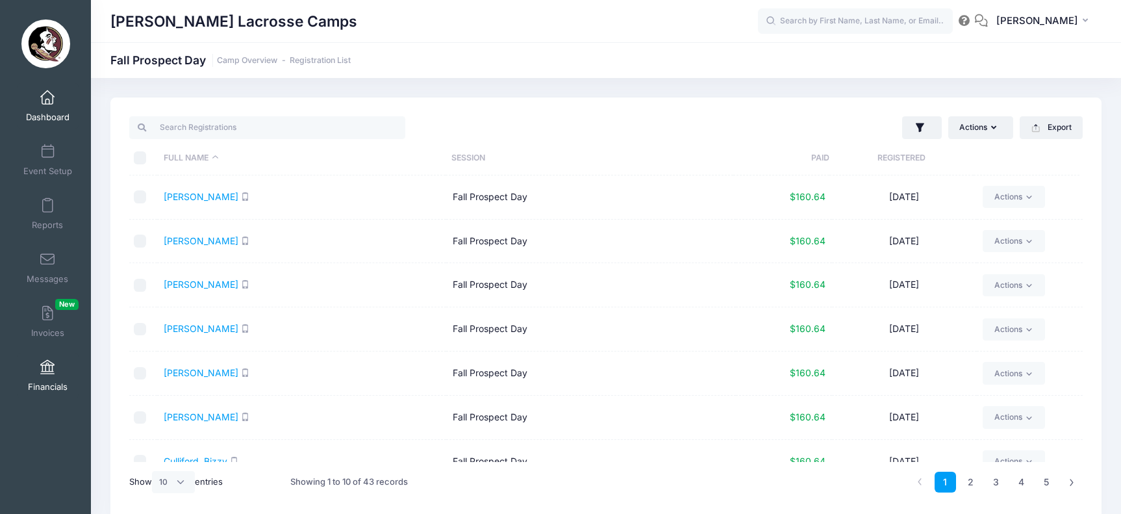
click at [47, 364] on span at bounding box center [47, 367] width 0 height 14
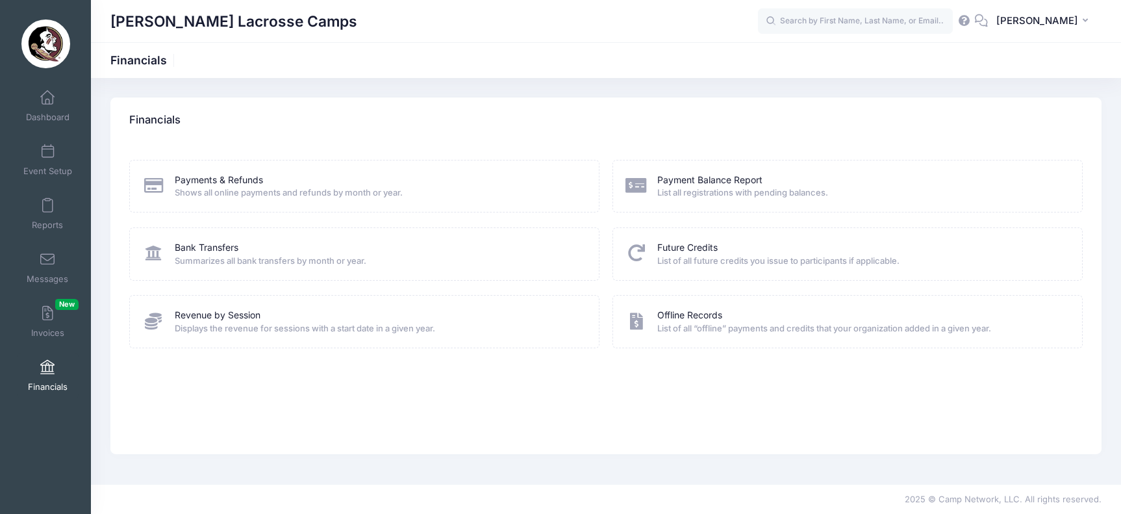
click at [225, 257] on span "Summarizes all bank transfers by month or year." at bounding box center [379, 261] width 408 height 13
click at [226, 242] on link "Bank Transfers" at bounding box center [207, 248] width 64 height 14
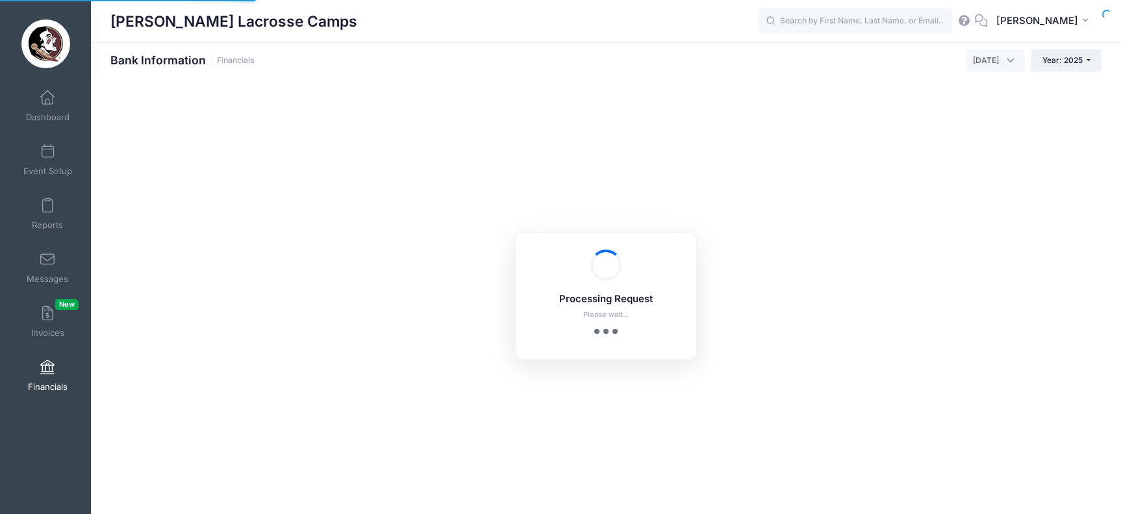
select select "10"
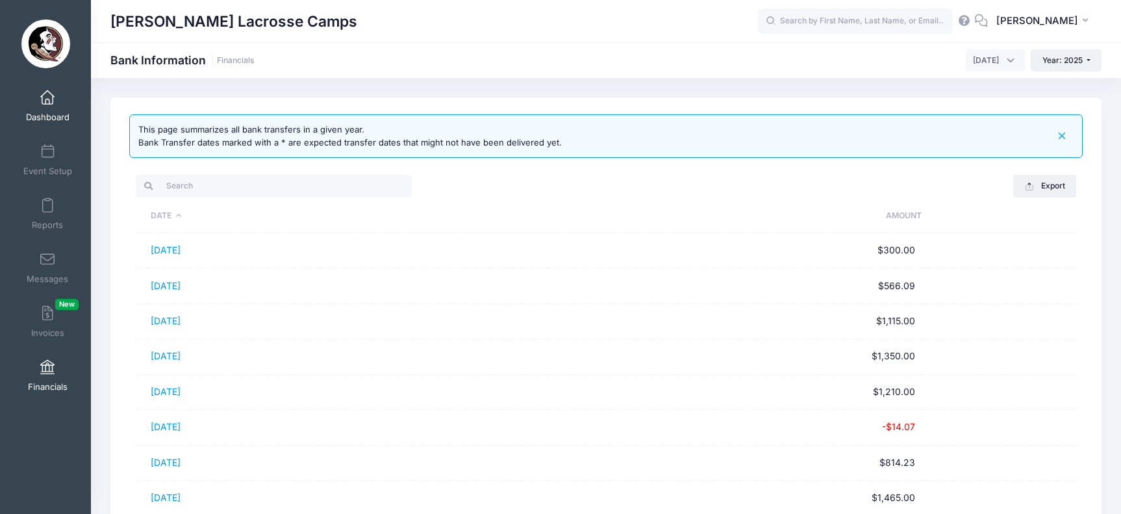
click at [51, 114] on span "Dashboard" at bounding box center [48, 117] width 44 height 11
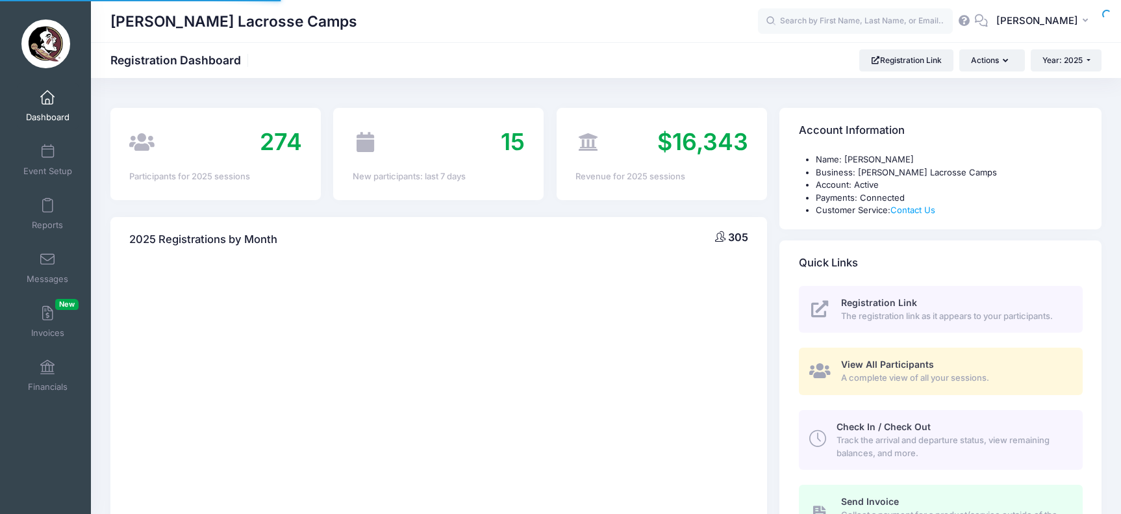
select select
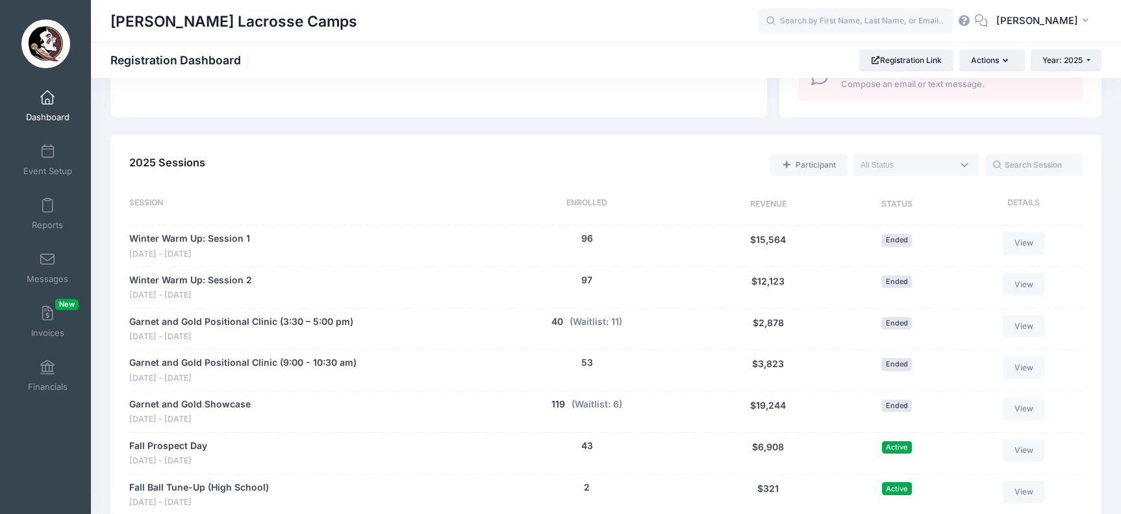
scroll to position [561, 0]
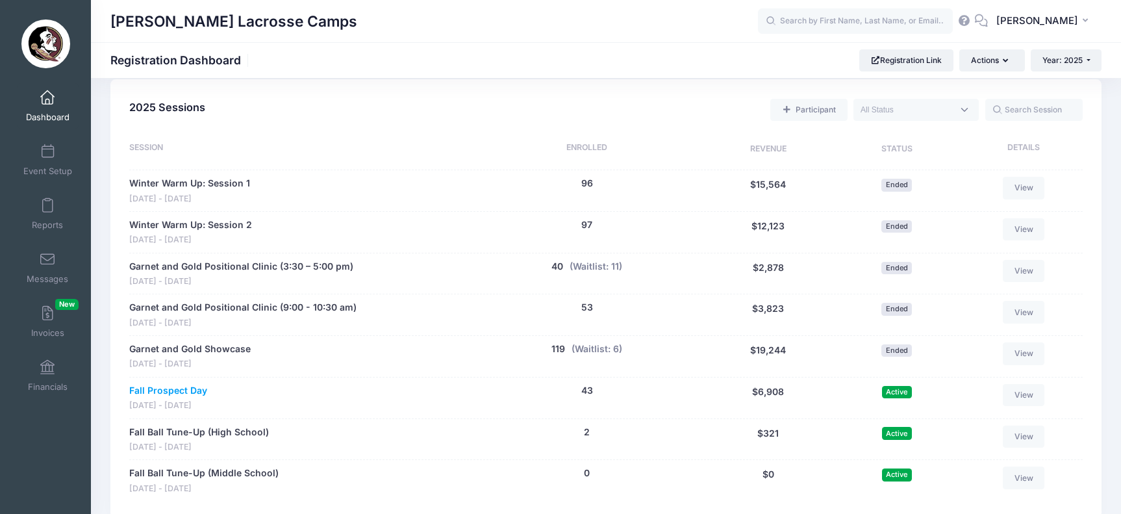
click at [197, 384] on link "Fall Prospect Day" at bounding box center [168, 391] width 78 height 14
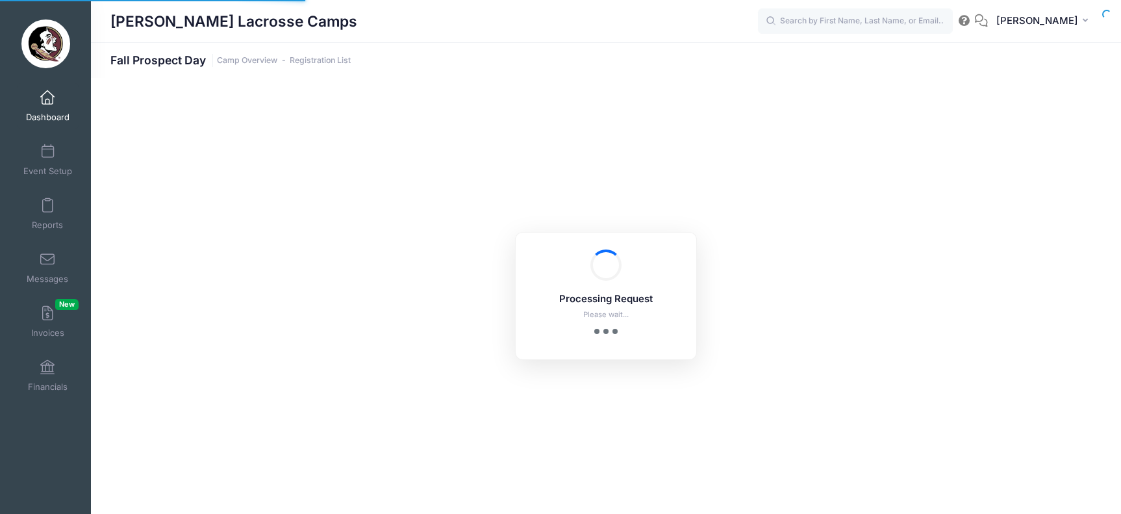
select select "10"
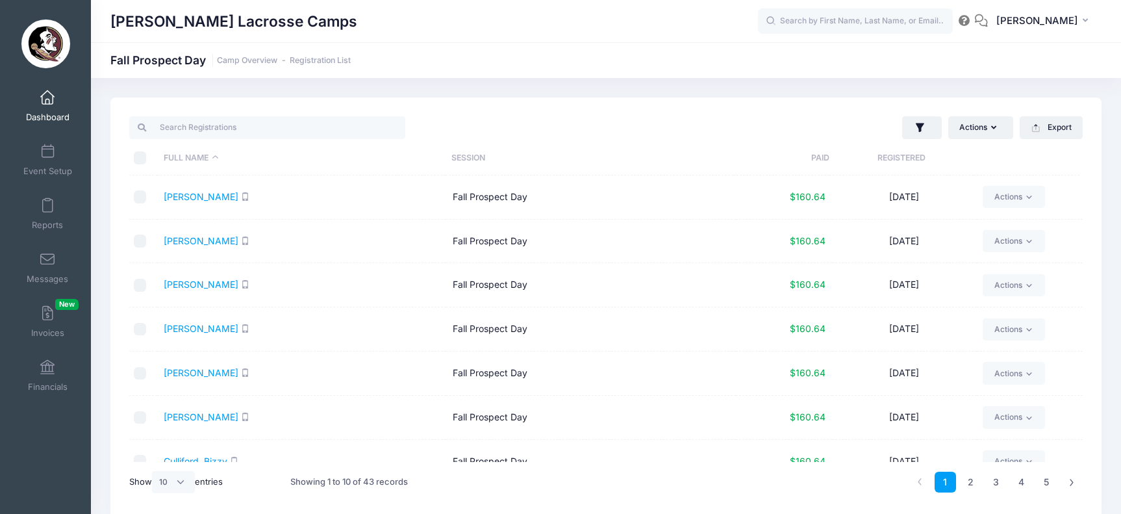
click at [899, 160] on th "Registered" at bounding box center [901, 158] width 144 height 34
click at [49, 332] on span "Invoices New" at bounding box center [47, 332] width 33 height 11
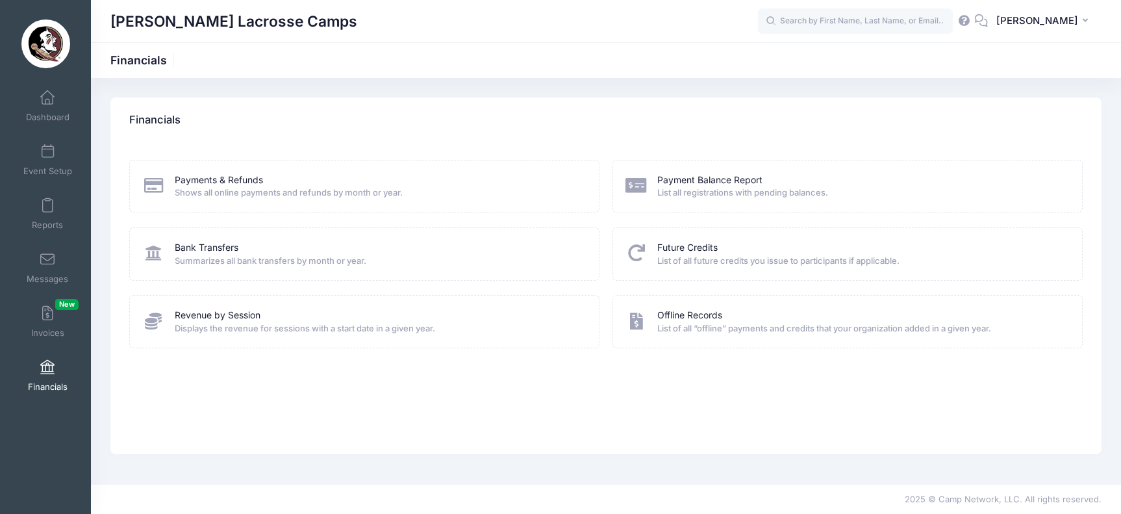
click at [225, 239] on div "Bank Transfers Summarizes all bank transfers by month or year." at bounding box center [364, 253] width 470 height 53
click at [224, 242] on link "Bank Transfers" at bounding box center [207, 248] width 64 height 14
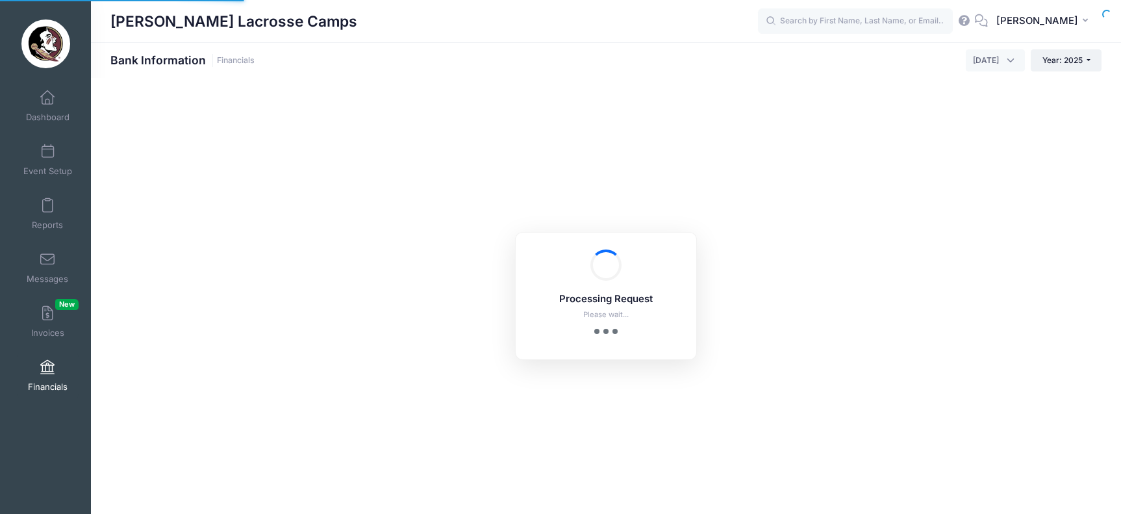
select select "10"
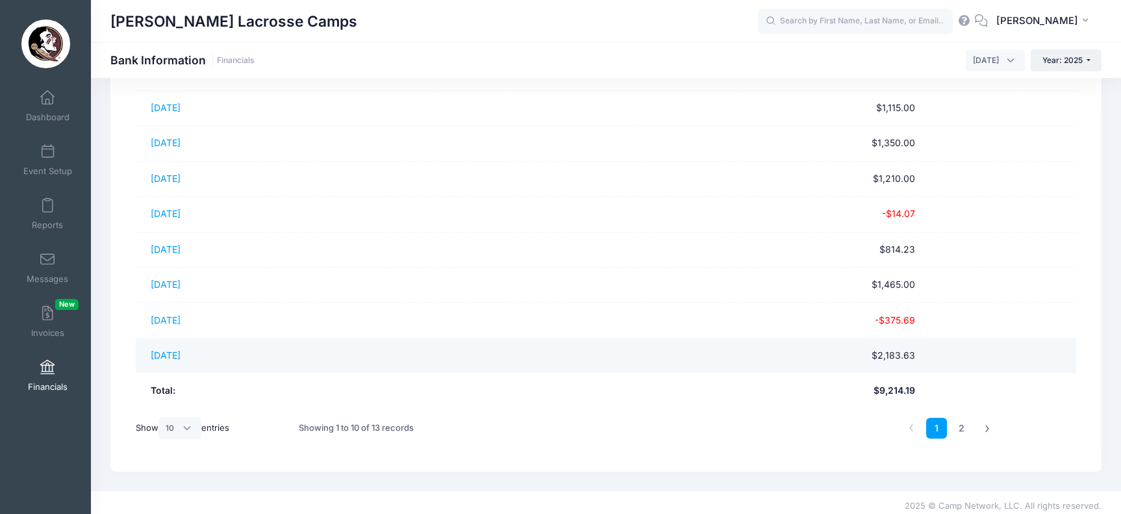
scroll to position [212, 0]
click at [188, 342] on td "[DATE]" at bounding box center [322, 356] width 373 height 34
click at [181, 350] on link "[DATE]" at bounding box center [166, 355] width 30 height 11
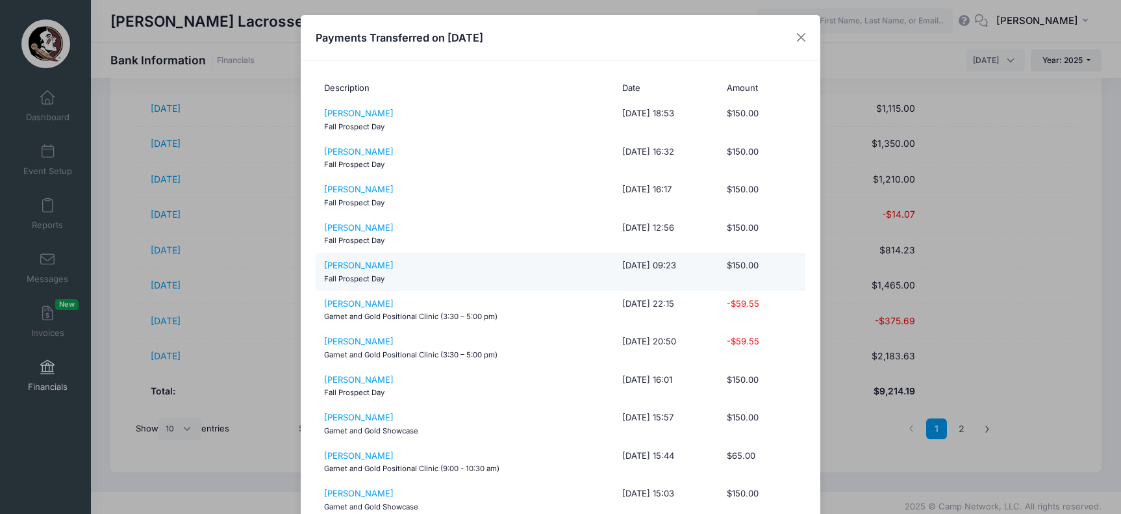
scroll to position [0, 0]
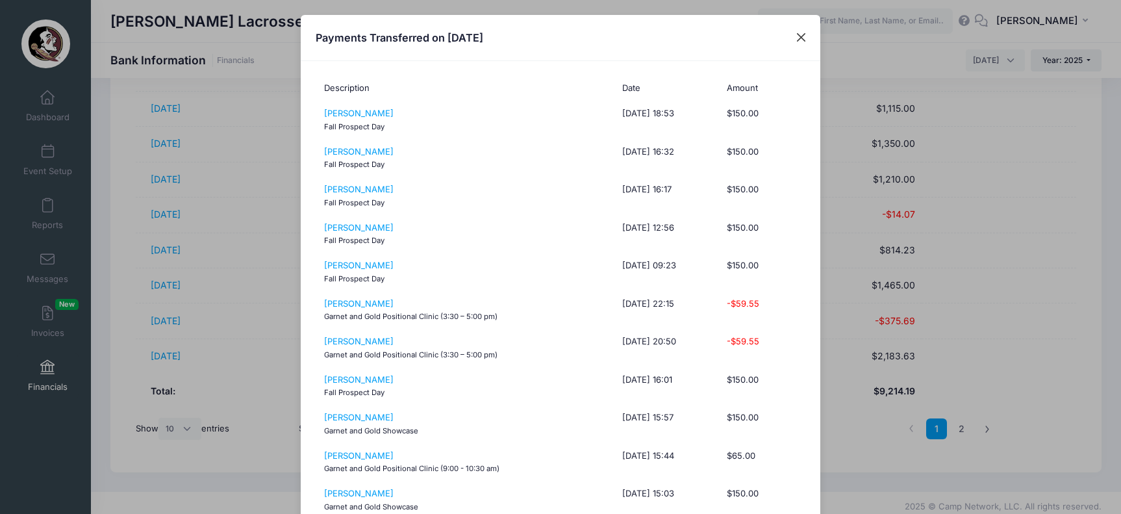
click at [797, 35] on button "Close" at bounding box center [801, 37] width 23 height 23
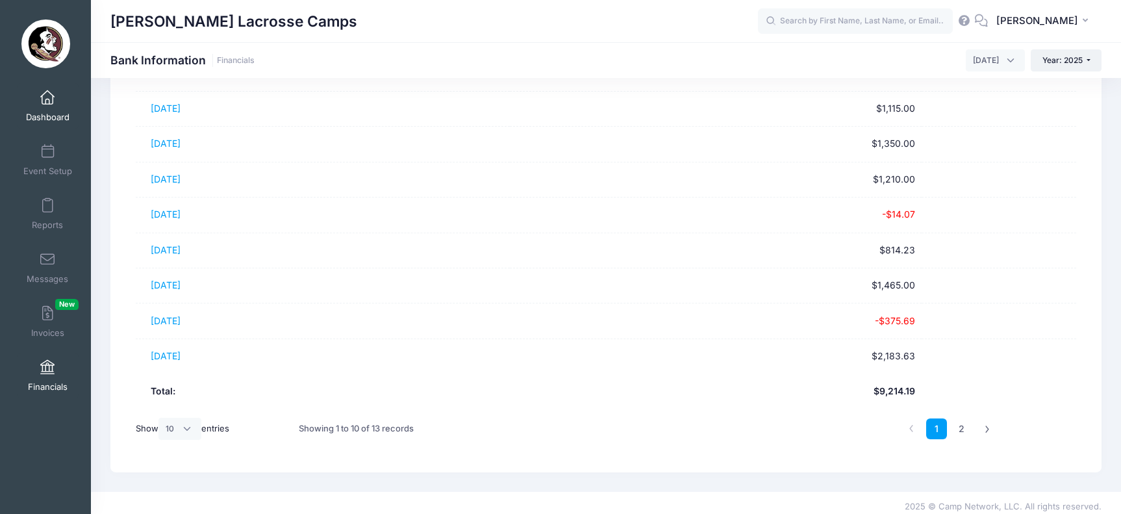
click at [56, 112] on span "Dashboard" at bounding box center [48, 117] width 44 height 11
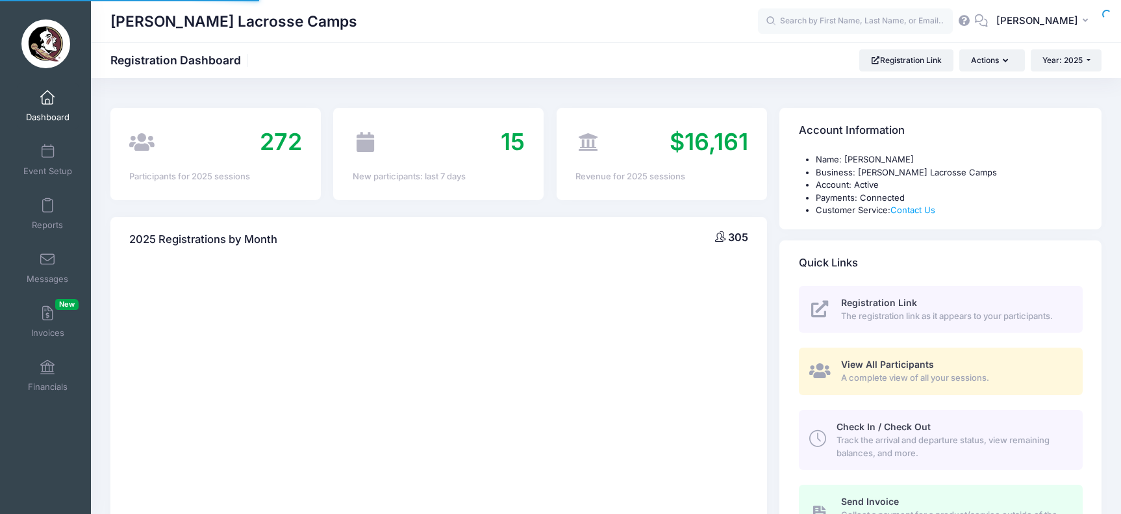
select select
